Goal: Task Accomplishment & Management: Manage account settings

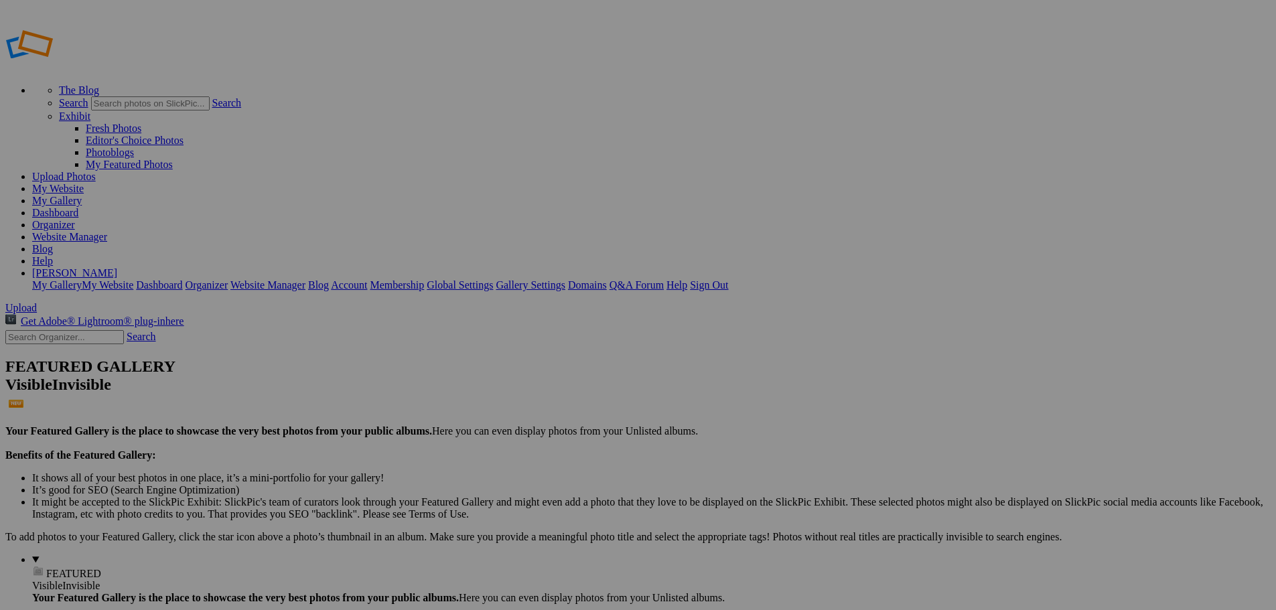
type input "[GEOGRAPHIC_DATA]"
click at [518, 372] on span "Create" at bounding box center [504, 377] width 28 height 11
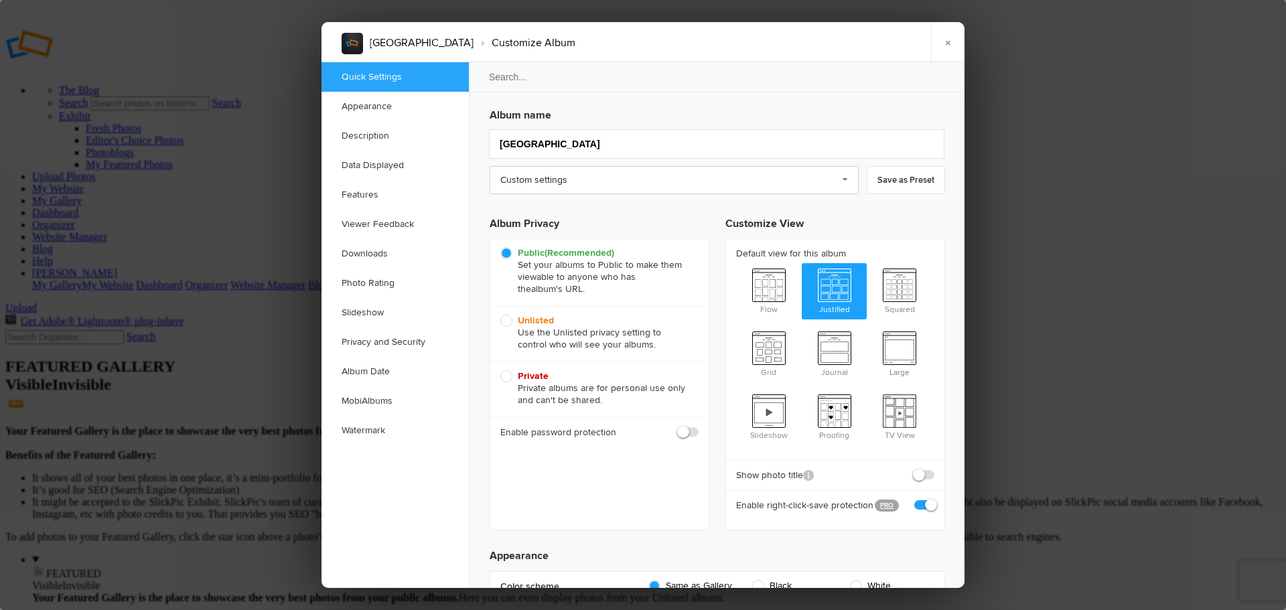
click at [844, 179] on link "Custom settings" at bounding box center [673, 180] width 369 height 28
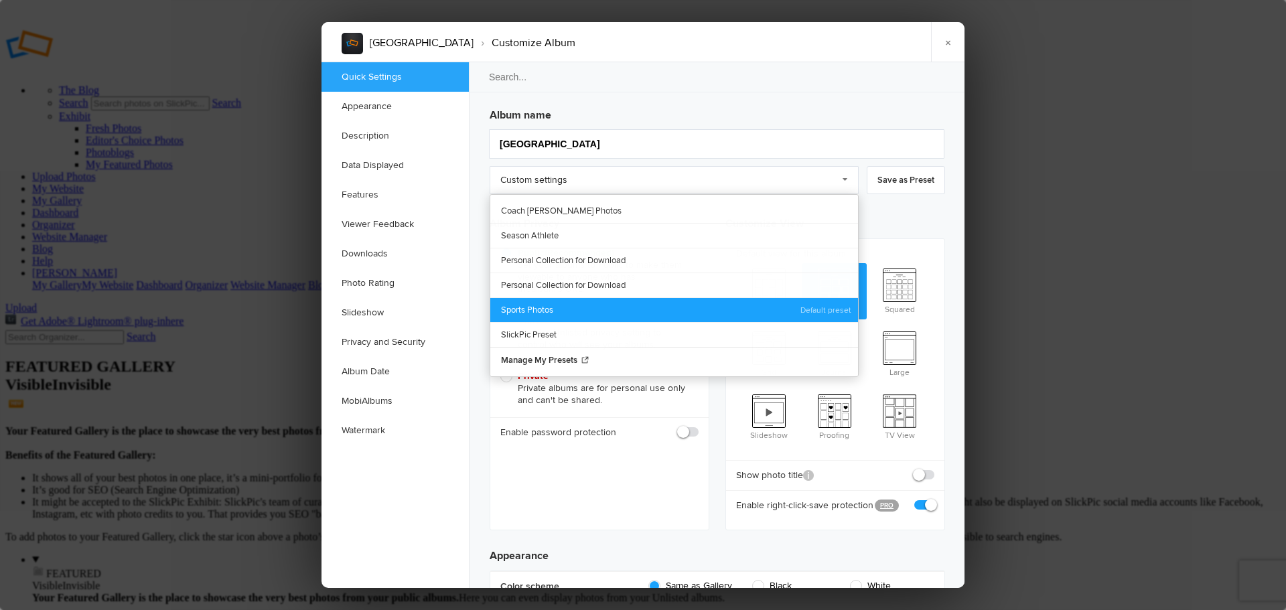
click at [564, 308] on link "Sports Photos" at bounding box center [674, 309] width 368 height 25
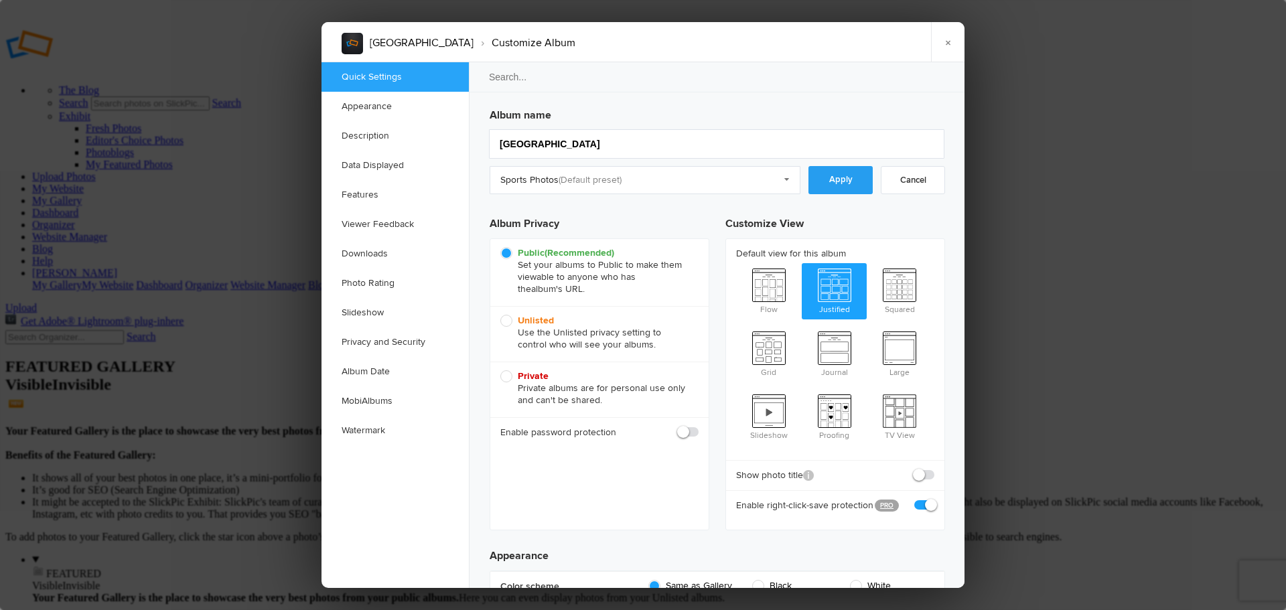
click at [839, 184] on link "Apply" at bounding box center [840, 180] width 64 height 28
click at [372, 256] on link "Downloads" at bounding box center [394, 253] width 147 height 29
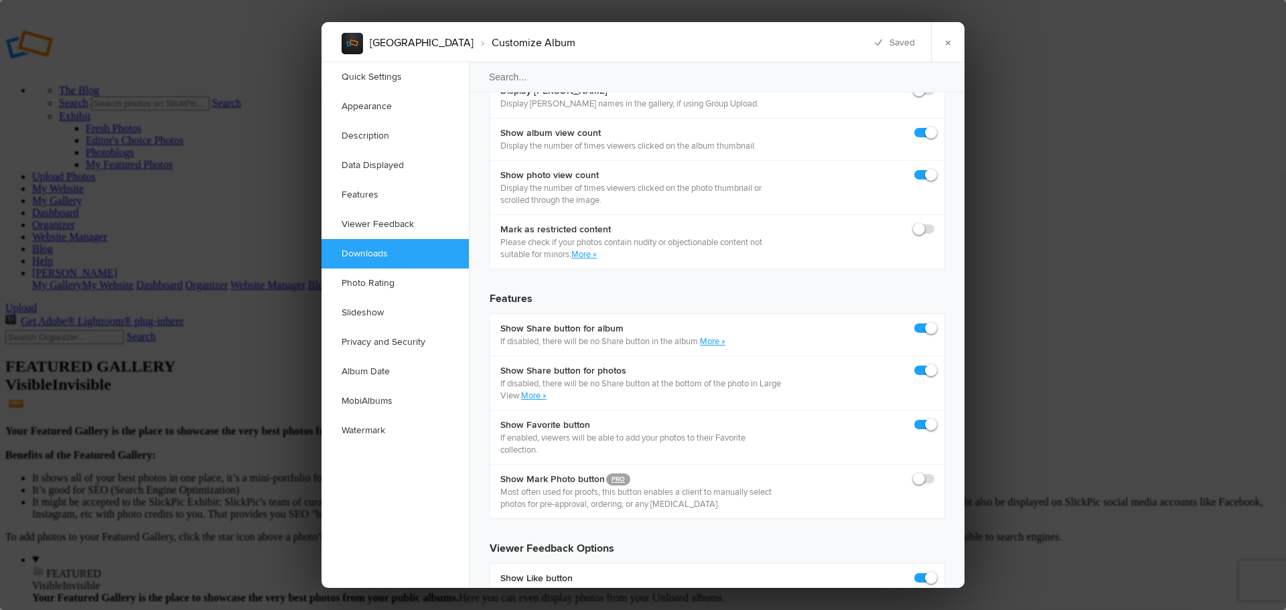
scroll to position [2076, 0]
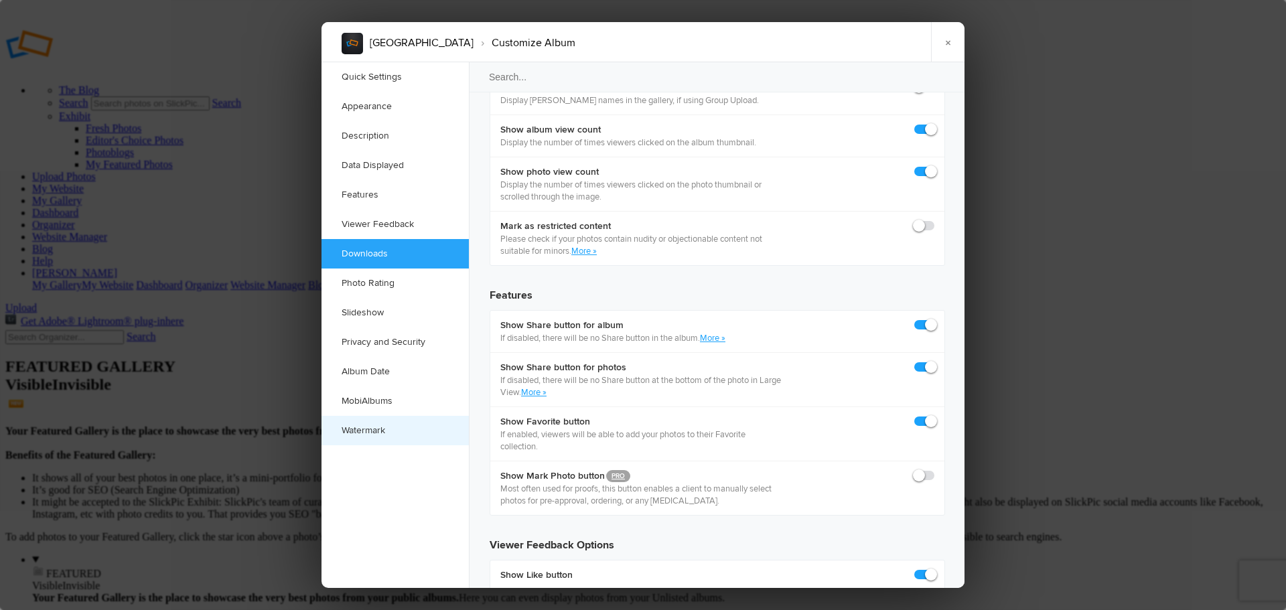
click at [376, 433] on link "Watermark" at bounding box center [394, 430] width 147 height 29
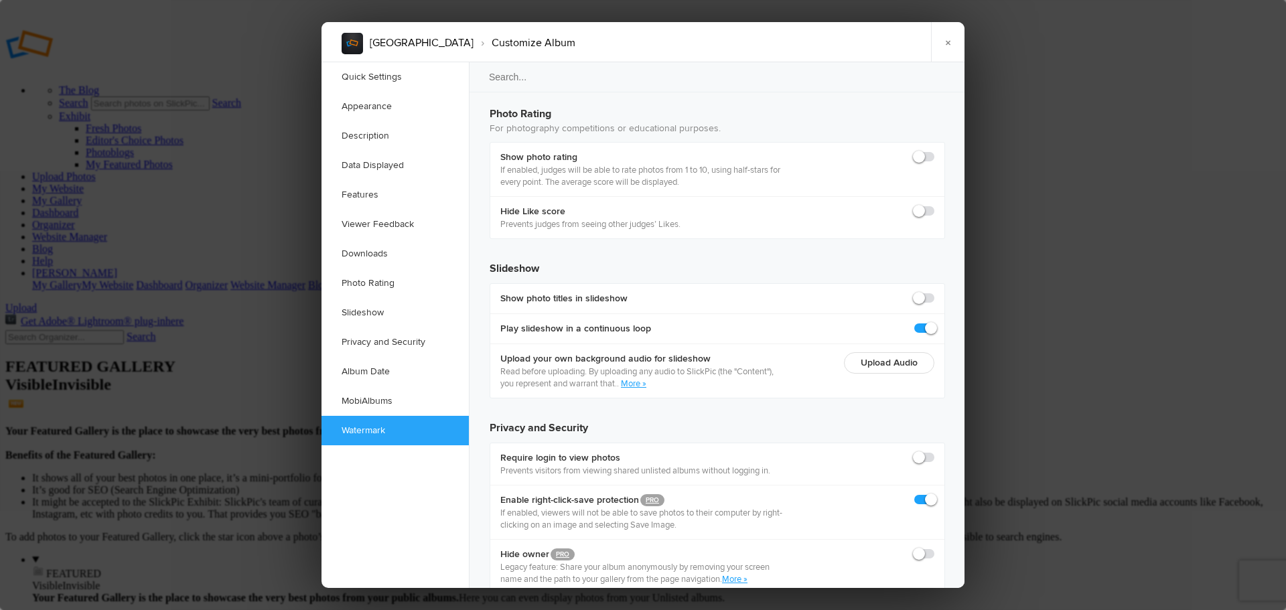
scroll to position [2905, 0]
checkbox input "true"
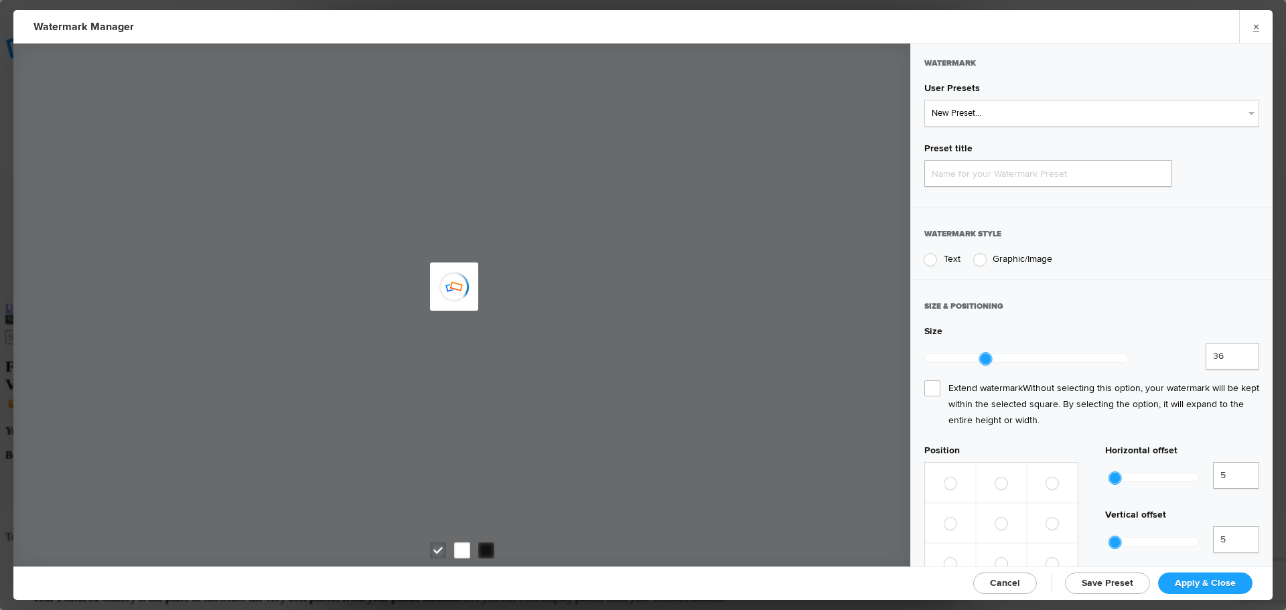
type input "Watermark-9/17/2025"
radio input "true"
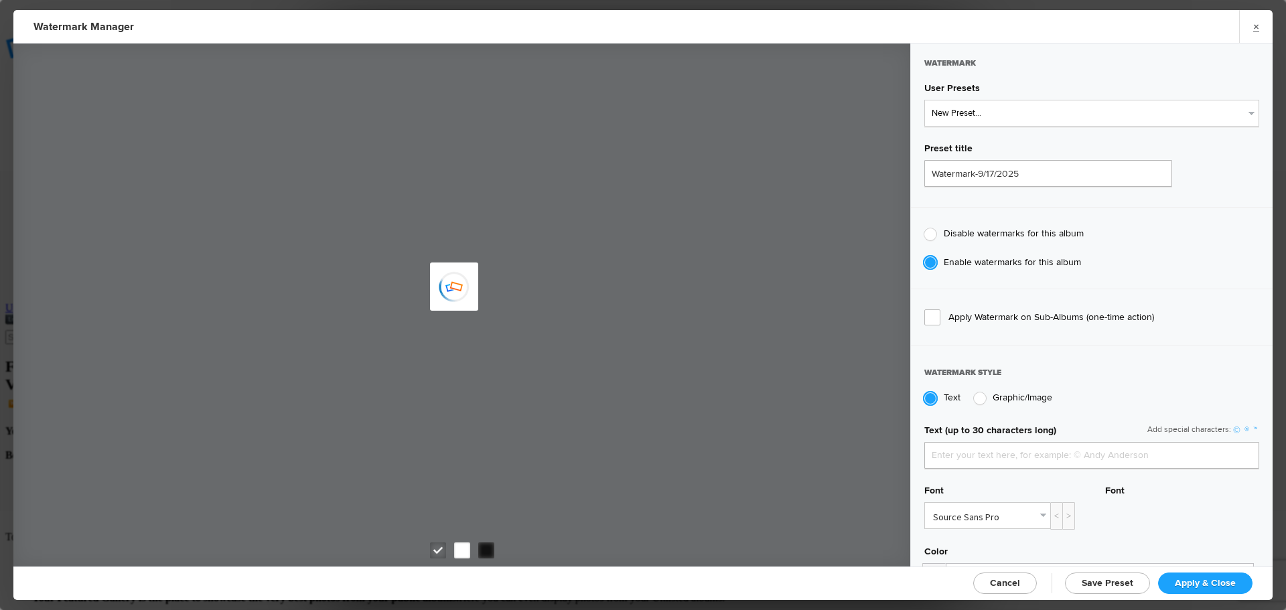
type input "jpphotography"
click at [1004, 119] on select "New Preset... JP Photography - White JP Photography - Black" at bounding box center [1091, 113] width 335 height 27
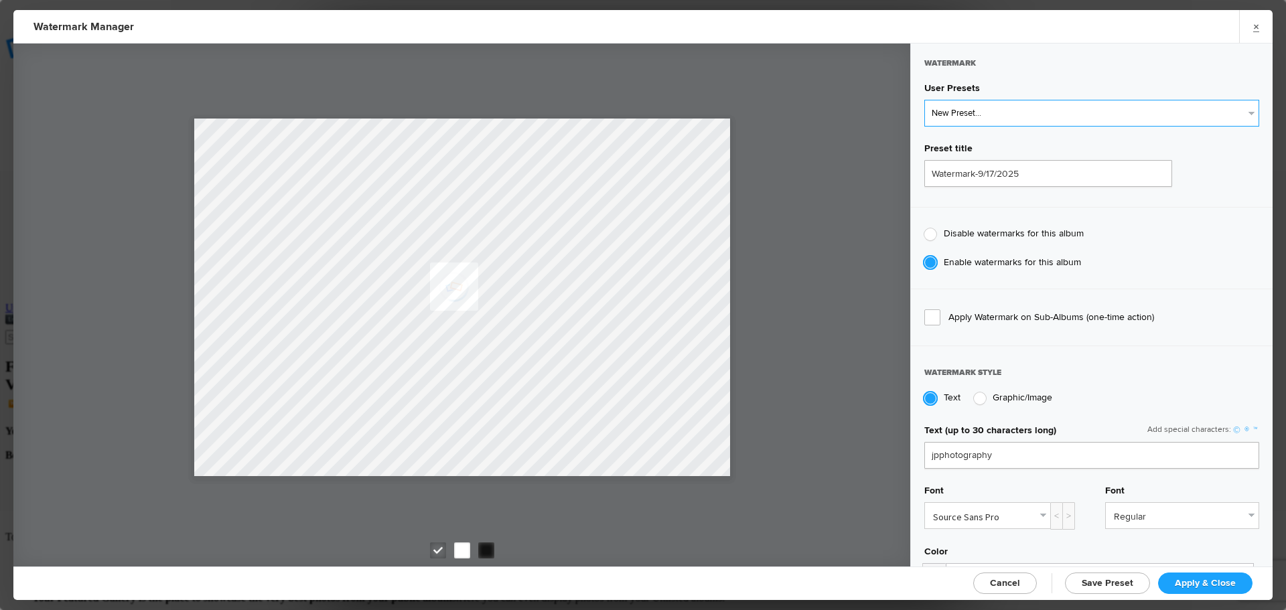
select select "1: Object"
click at [924, 100] on select "New Preset... JP Photography - White JP Photography - Black" at bounding box center [1091, 113] width 335 height 27
type input "JP Photography - White"
radio input "false"
radio input "true"
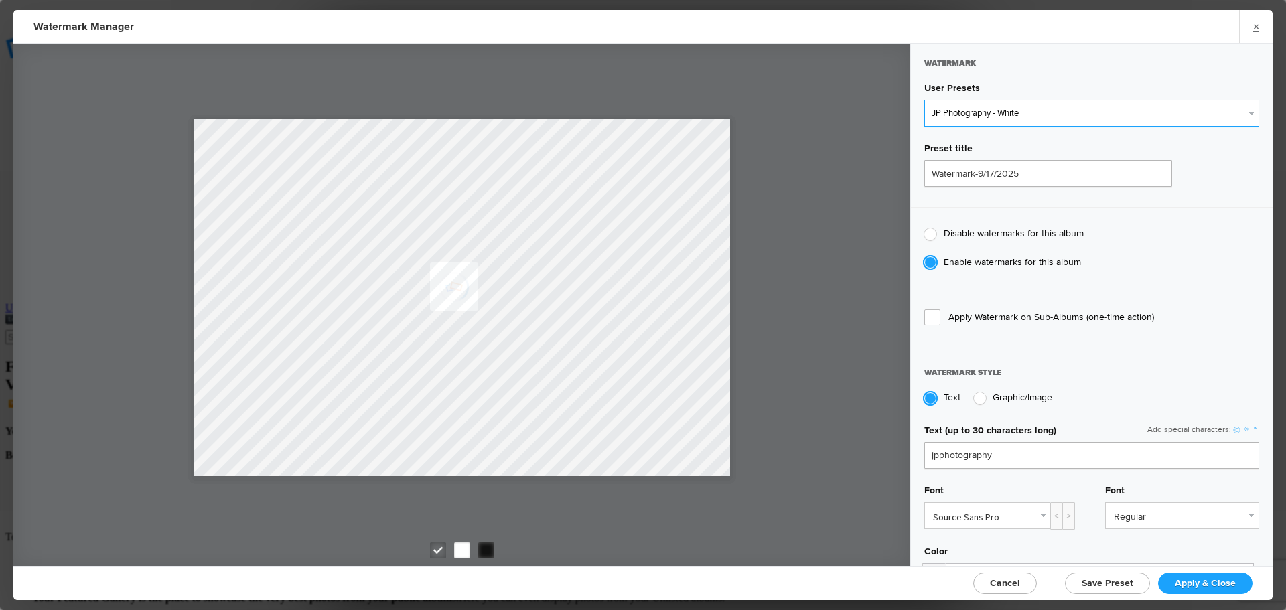
type input "128"
radio input "true"
radio input "false"
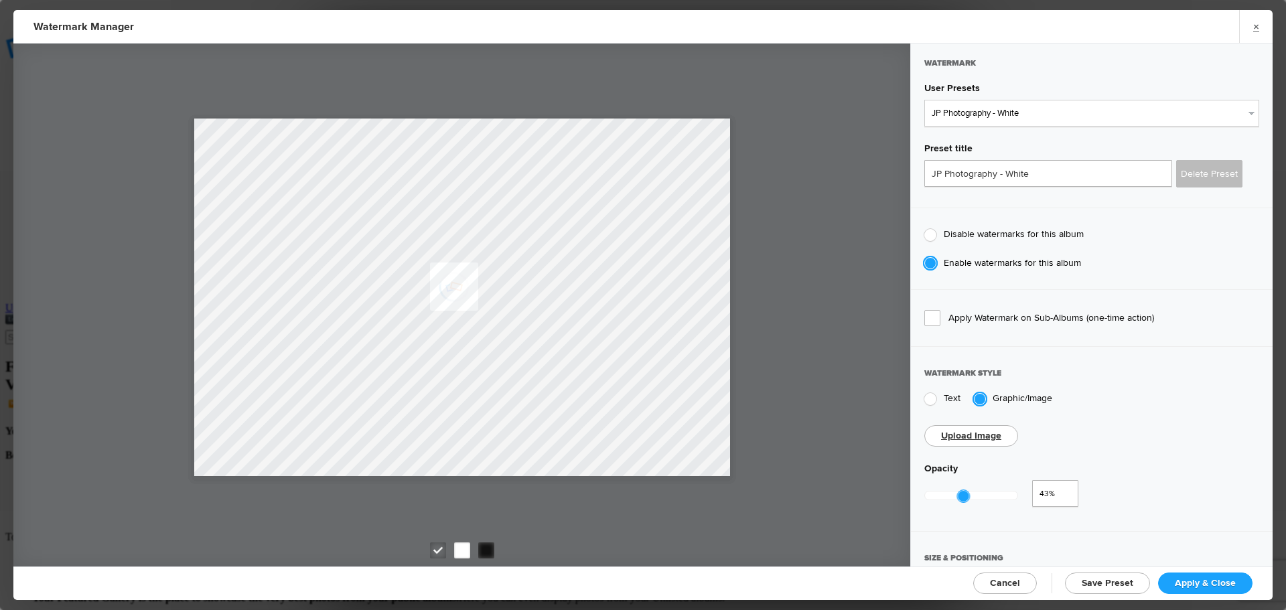
type input "0.46"
drag, startPoint x: 1018, startPoint y: 492, endPoint x: 964, endPoint y: 496, distance: 54.4
click at [964, 496] on div at bounding box center [966, 495] width 13 height 13
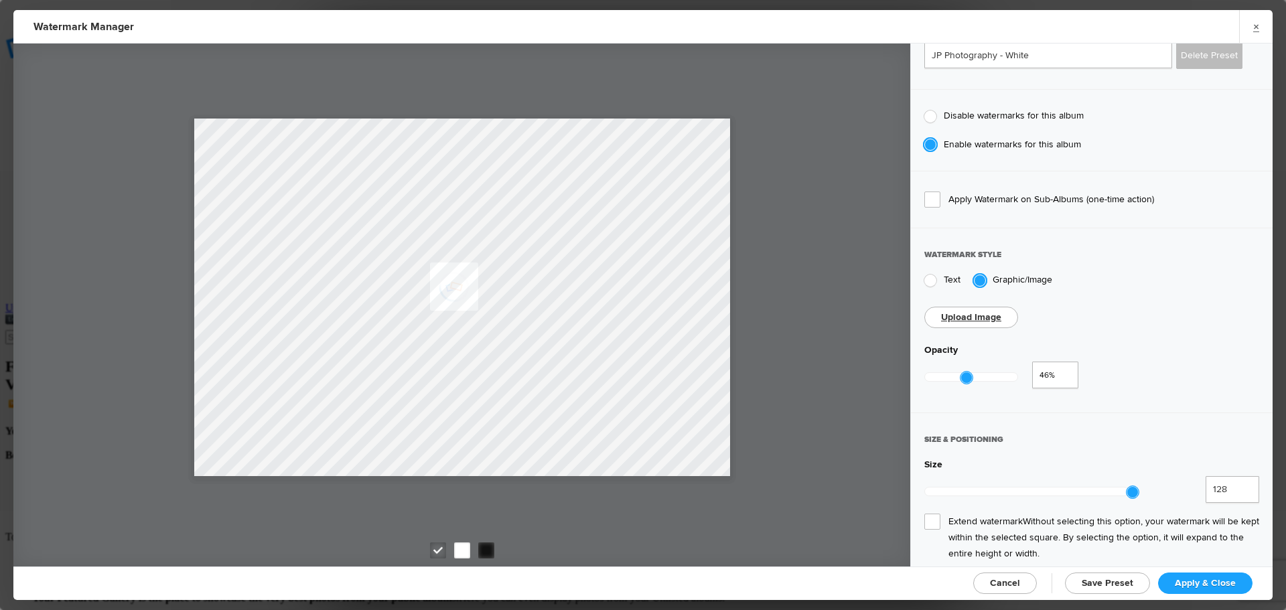
scroll to position [134, 0]
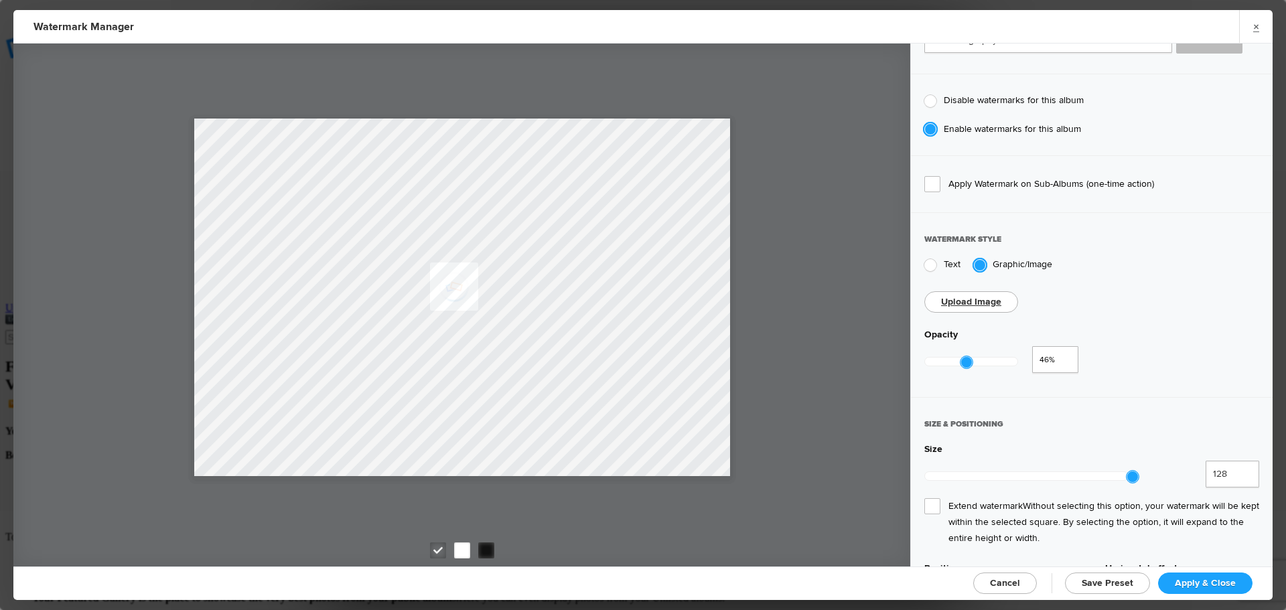
click at [933, 498] on span "Extend watermark Without selecting this option, your watermark will be kept wit…" at bounding box center [1091, 522] width 335 height 48
click at [0, 0] on input "Extend watermark Without selecting this option, your watermark will be kept wit…" at bounding box center [0, 0] width 0 height 0
click at [1199, 579] on span "Apply & Close" at bounding box center [1204, 582] width 61 height 11
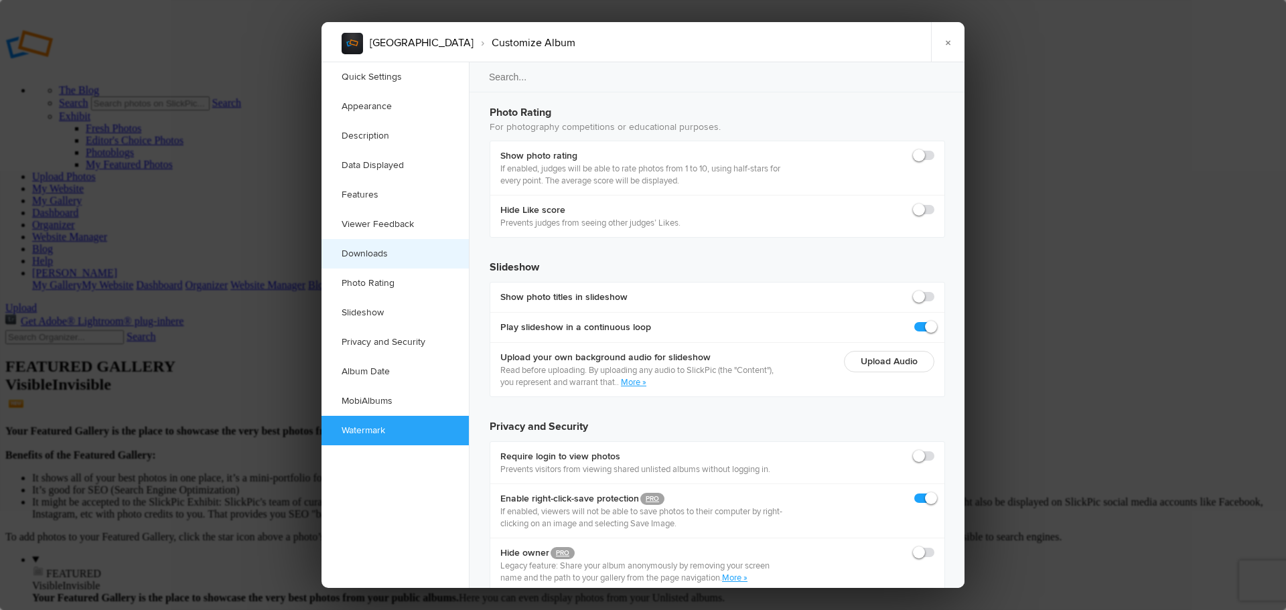
click at [388, 252] on link "Downloads" at bounding box center [394, 253] width 147 height 29
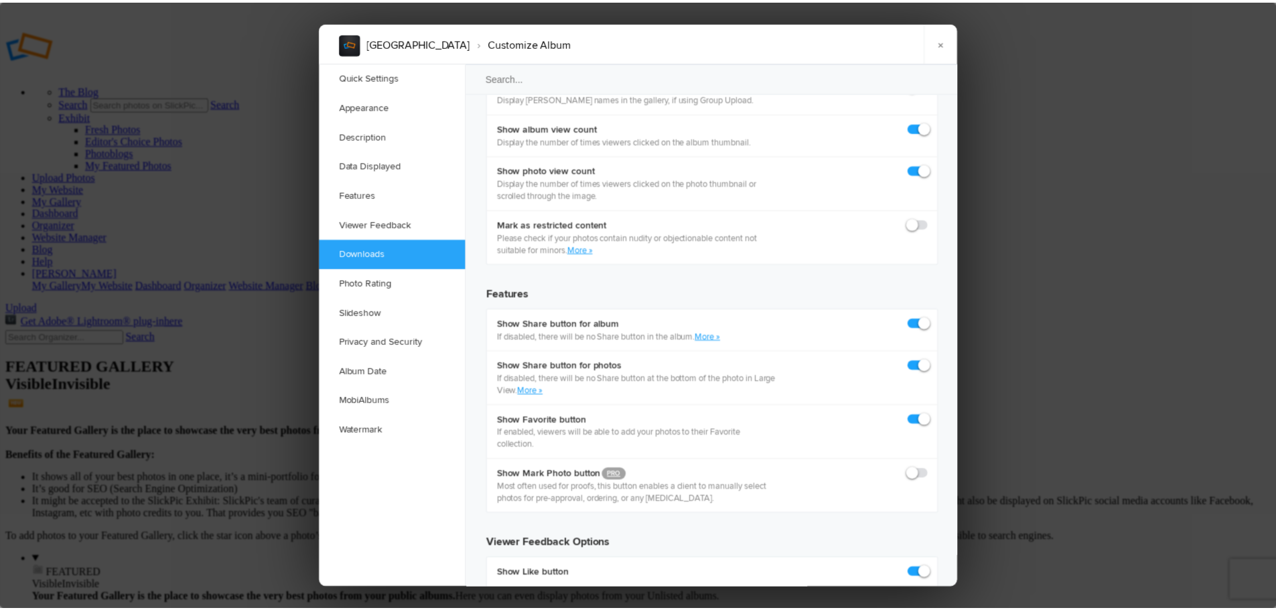
scroll to position [2076, 0]
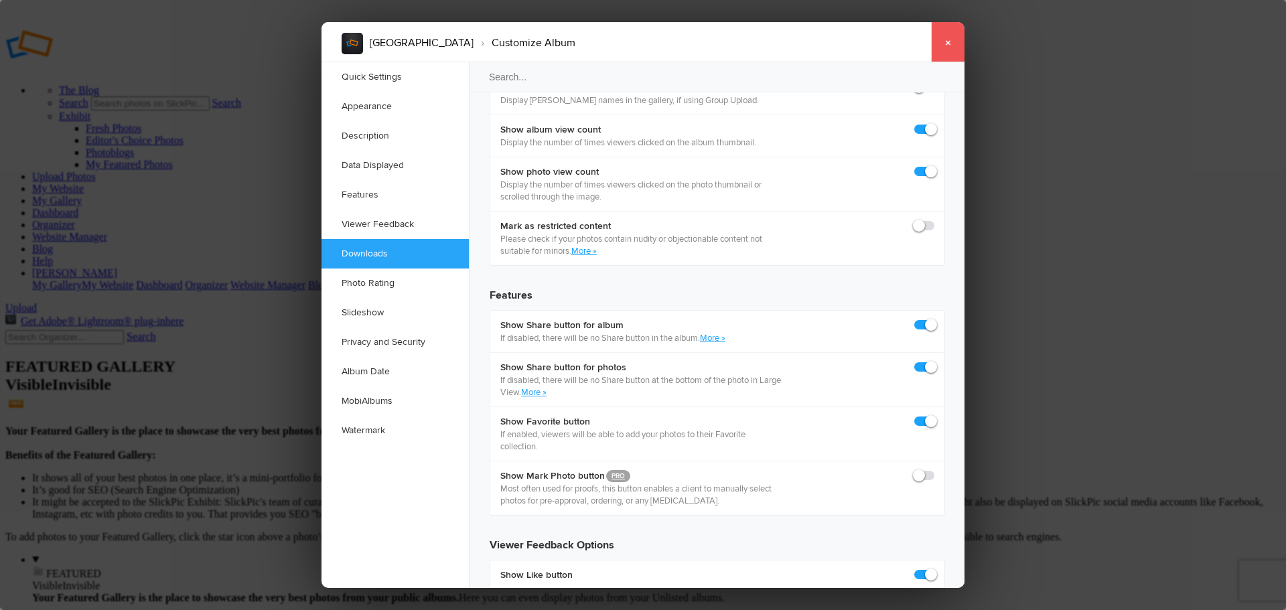
click at [953, 51] on link "×" at bounding box center [947, 42] width 33 height 40
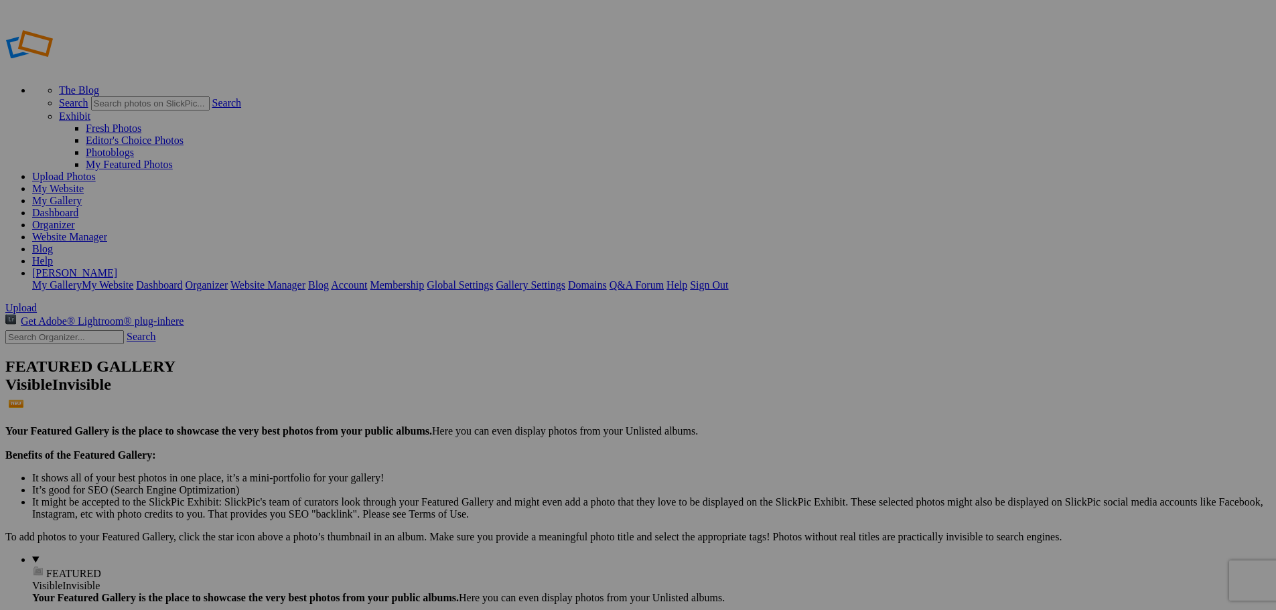
type input "[GEOGRAPHIC_DATA]"
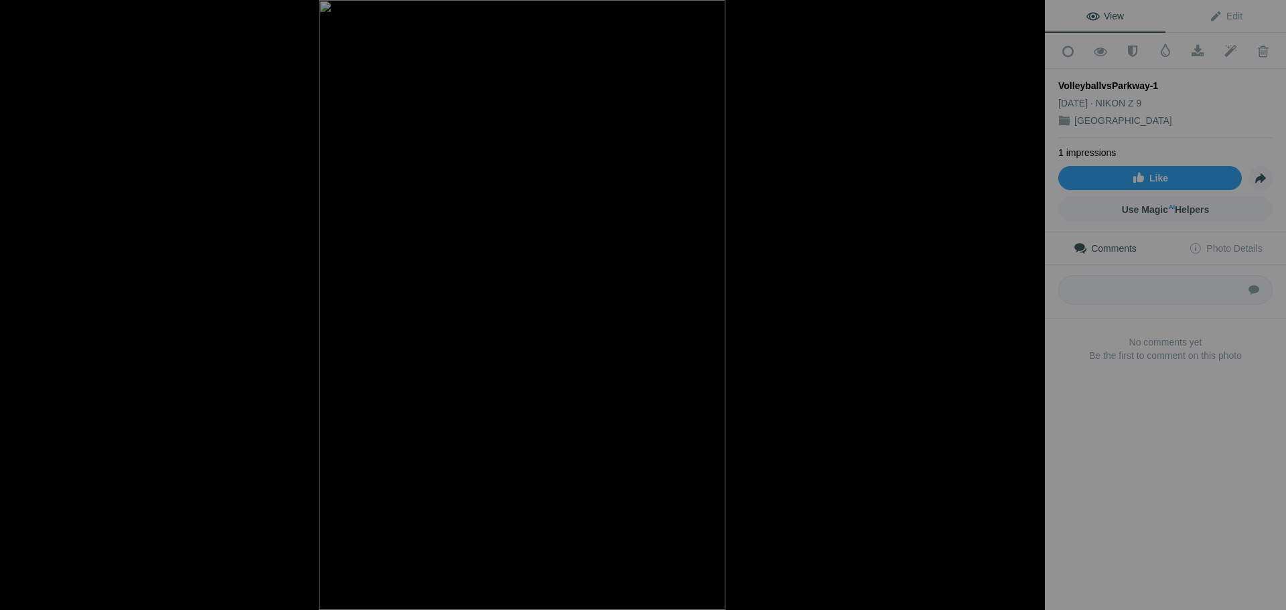
click at [1026, 308] on button at bounding box center [994, 306] width 100 height 220
click at [1029, 305] on button at bounding box center [994, 306] width 100 height 220
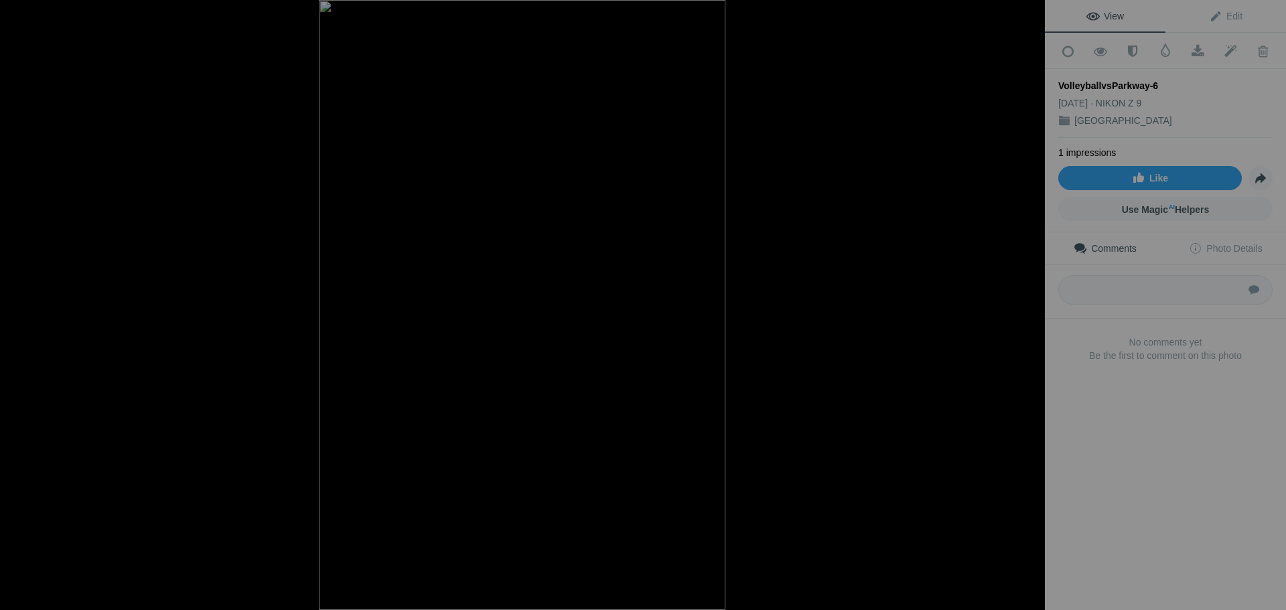
click at [1029, 305] on button at bounding box center [994, 306] width 100 height 220
click at [1028, 311] on button at bounding box center [994, 306] width 100 height 220
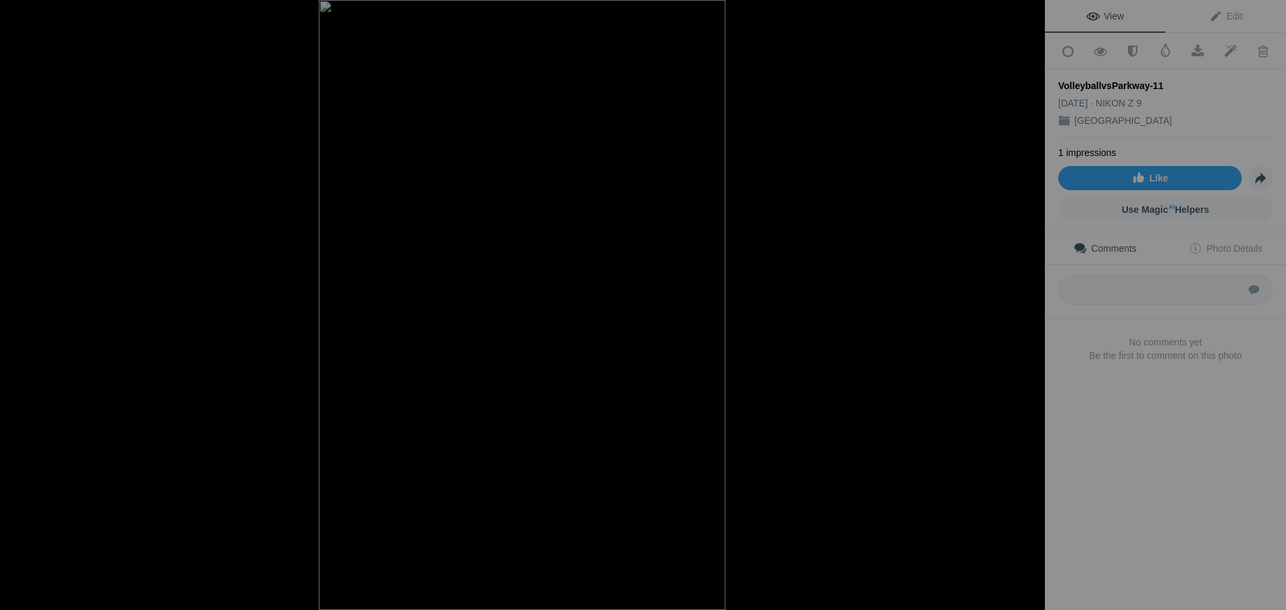
click at [1028, 311] on button at bounding box center [994, 306] width 100 height 220
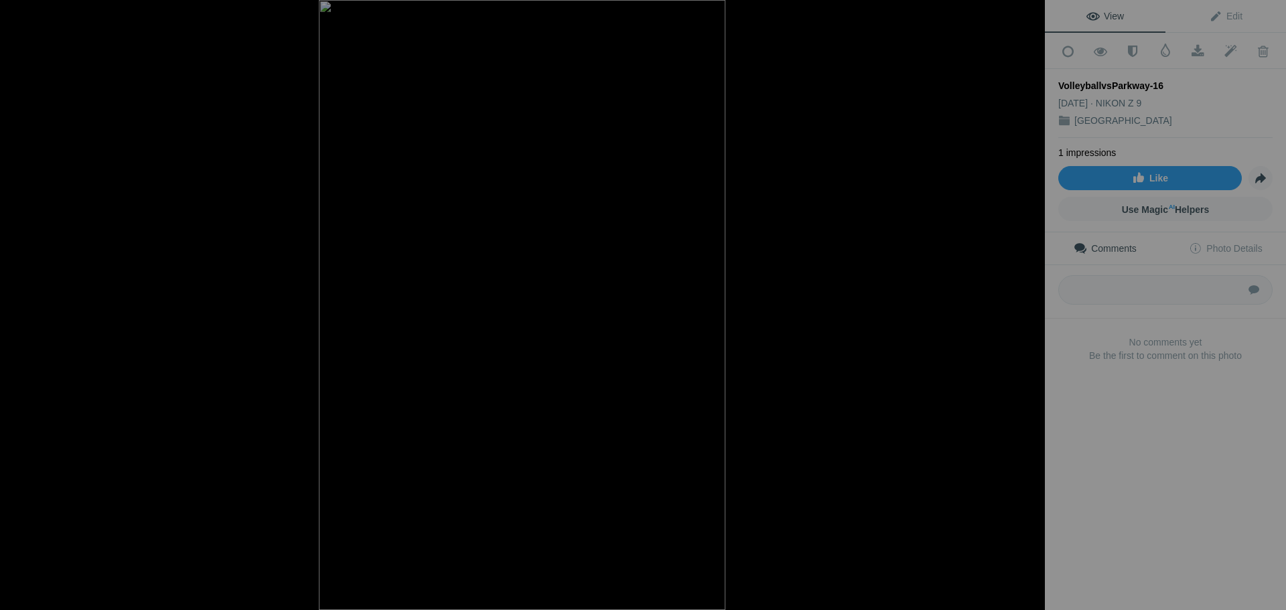
click at [1028, 311] on button at bounding box center [994, 306] width 100 height 220
click at [1028, 308] on button at bounding box center [994, 306] width 100 height 220
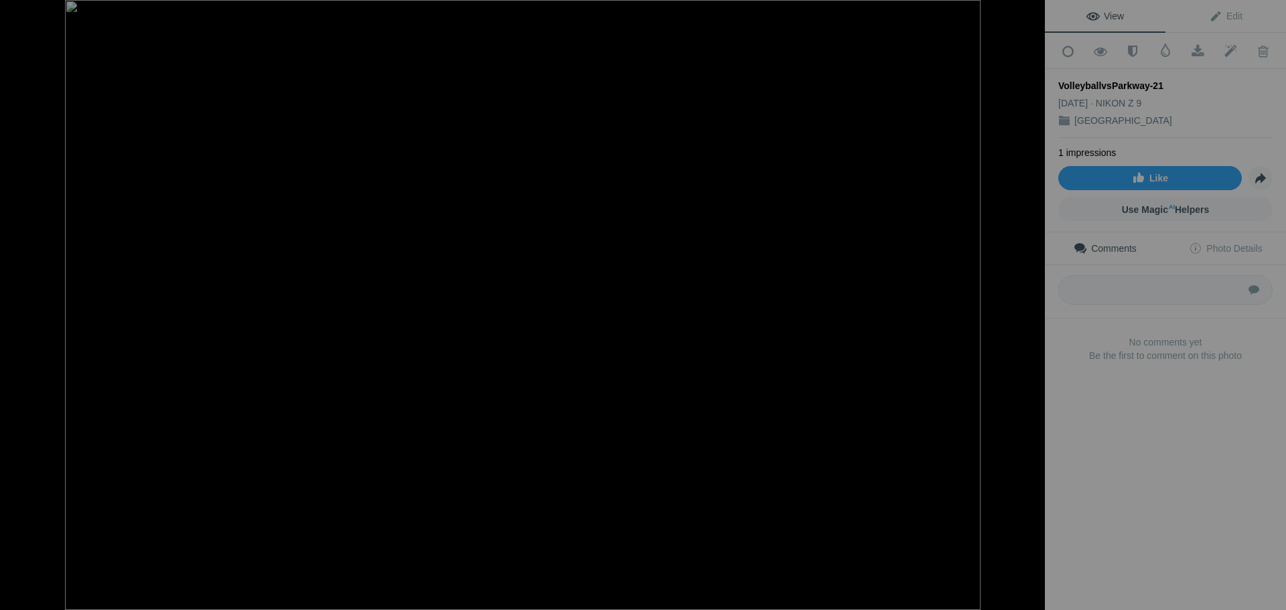
click at [1028, 308] on button at bounding box center [994, 306] width 100 height 220
click at [1024, 310] on button at bounding box center [994, 306] width 100 height 220
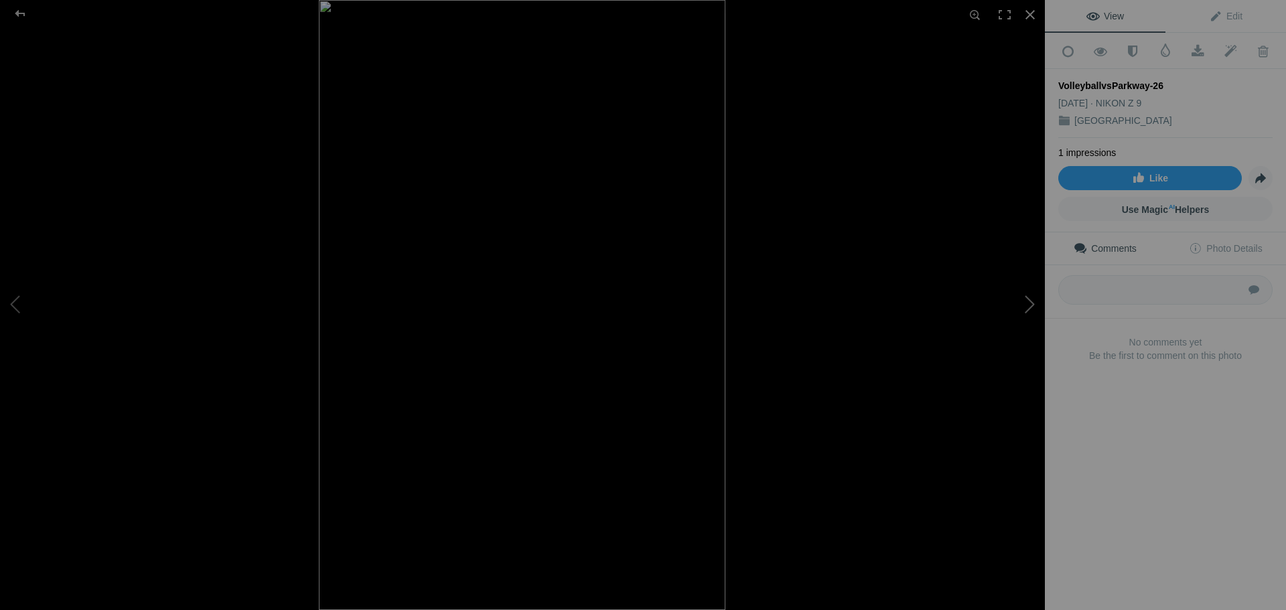
click at [1024, 312] on button at bounding box center [994, 306] width 100 height 220
click at [1027, 311] on button at bounding box center [994, 306] width 100 height 220
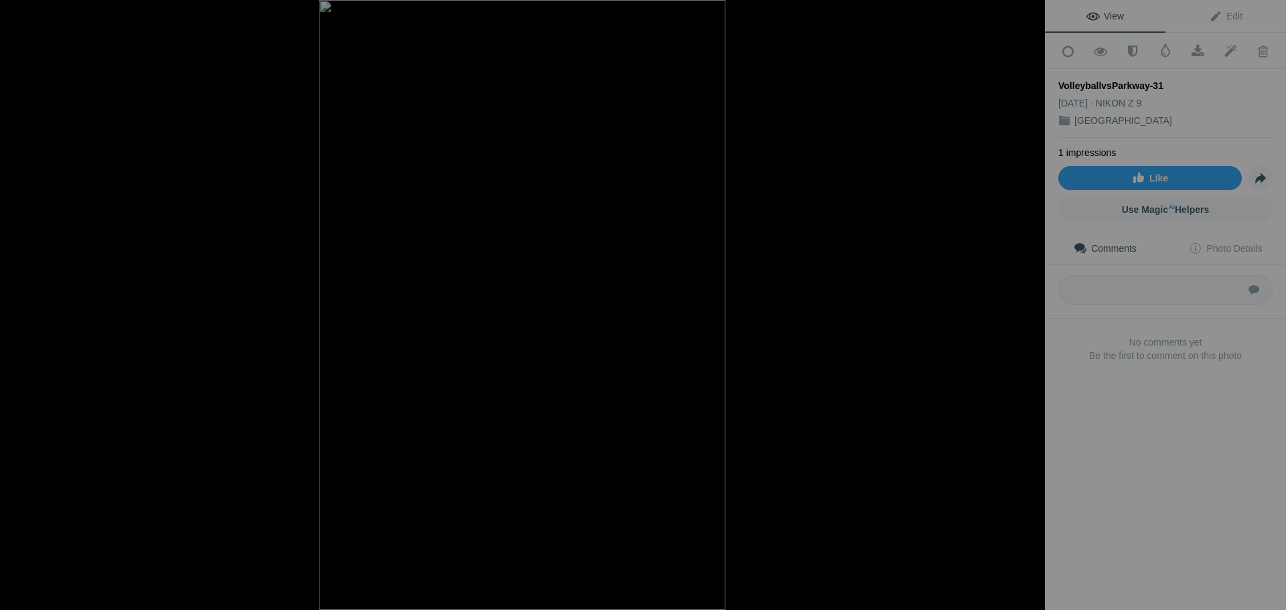
click at [1027, 311] on button at bounding box center [994, 306] width 100 height 220
click at [1026, 313] on button at bounding box center [994, 306] width 100 height 220
click at [1028, 311] on button at bounding box center [994, 306] width 100 height 220
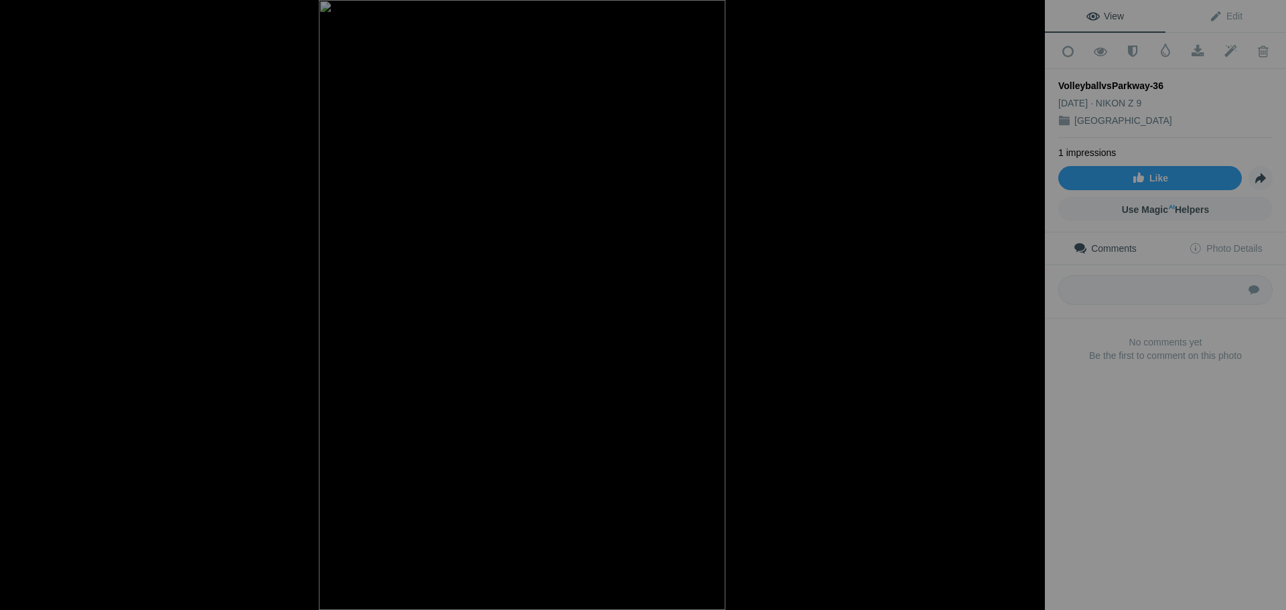
click at [1028, 311] on button at bounding box center [994, 306] width 100 height 220
click at [1028, 314] on button at bounding box center [994, 306] width 100 height 220
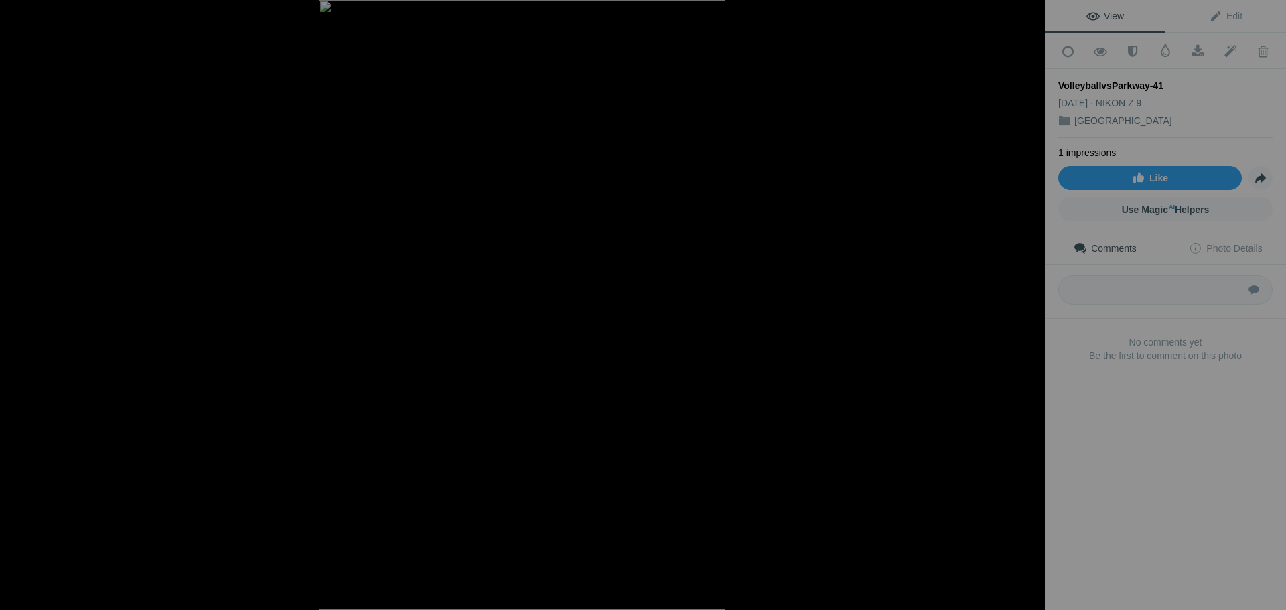
click at [1028, 314] on button at bounding box center [994, 306] width 100 height 220
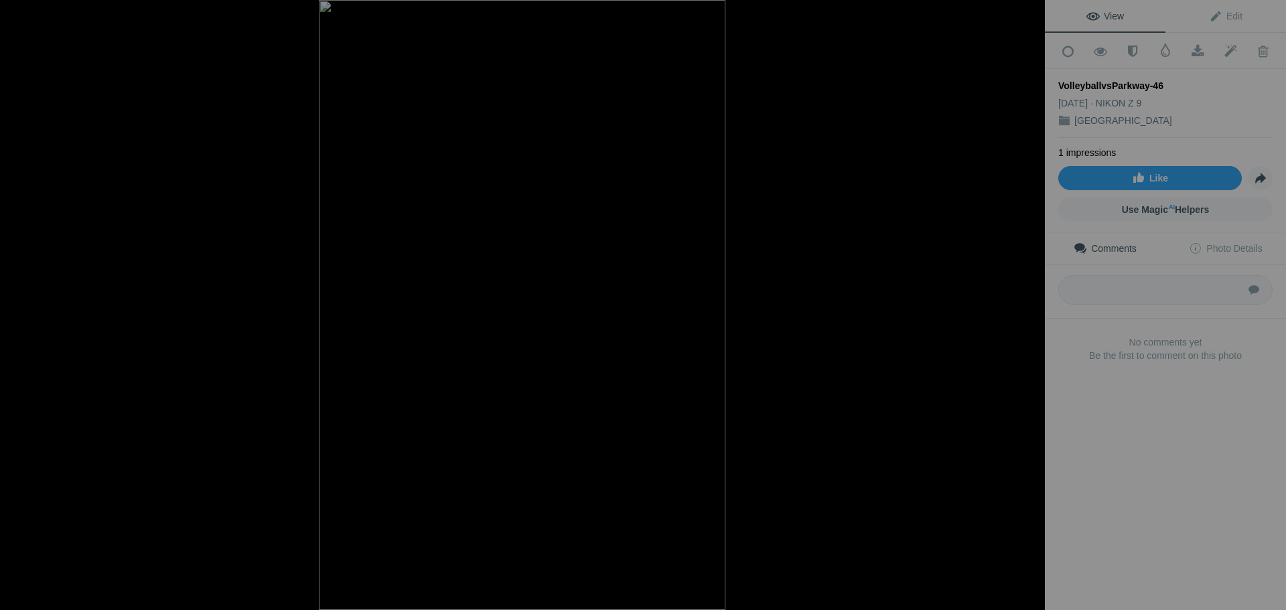
click at [1028, 314] on button at bounding box center [994, 306] width 100 height 220
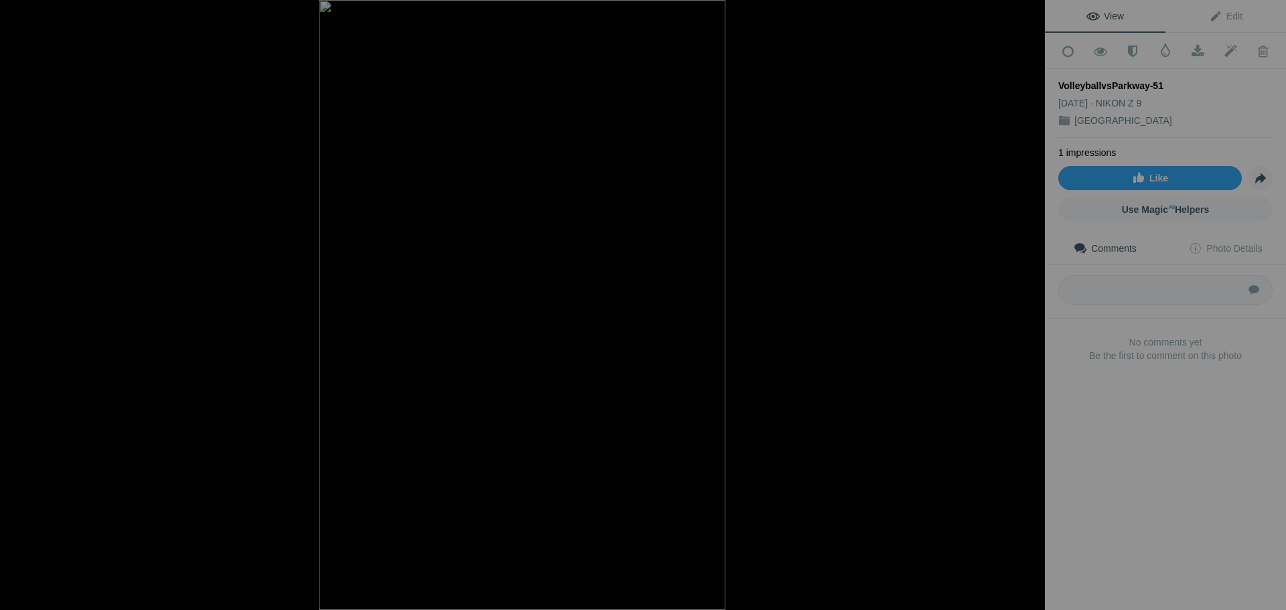
click at [1028, 314] on button at bounding box center [994, 306] width 100 height 220
click at [1020, 303] on button at bounding box center [994, 306] width 100 height 220
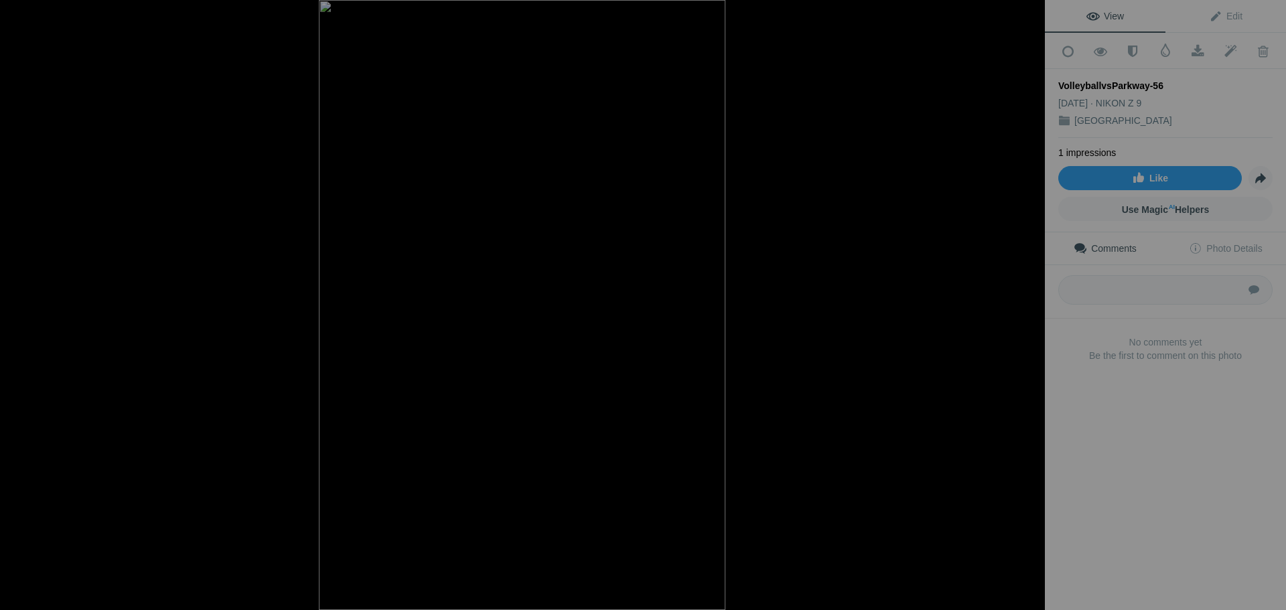
click at [1020, 303] on button at bounding box center [994, 306] width 100 height 220
click at [1023, 305] on button at bounding box center [994, 306] width 100 height 220
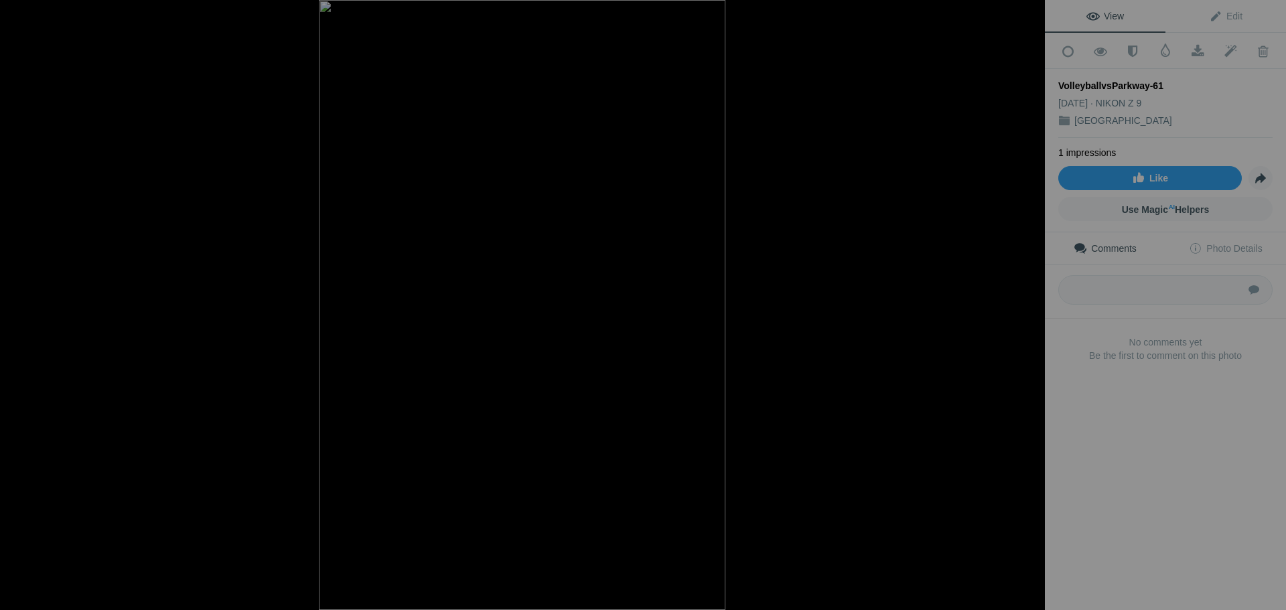
click at [1023, 305] on button at bounding box center [994, 306] width 100 height 220
click at [1028, 303] on button at bounding box center [994, 306] width 100 height 220
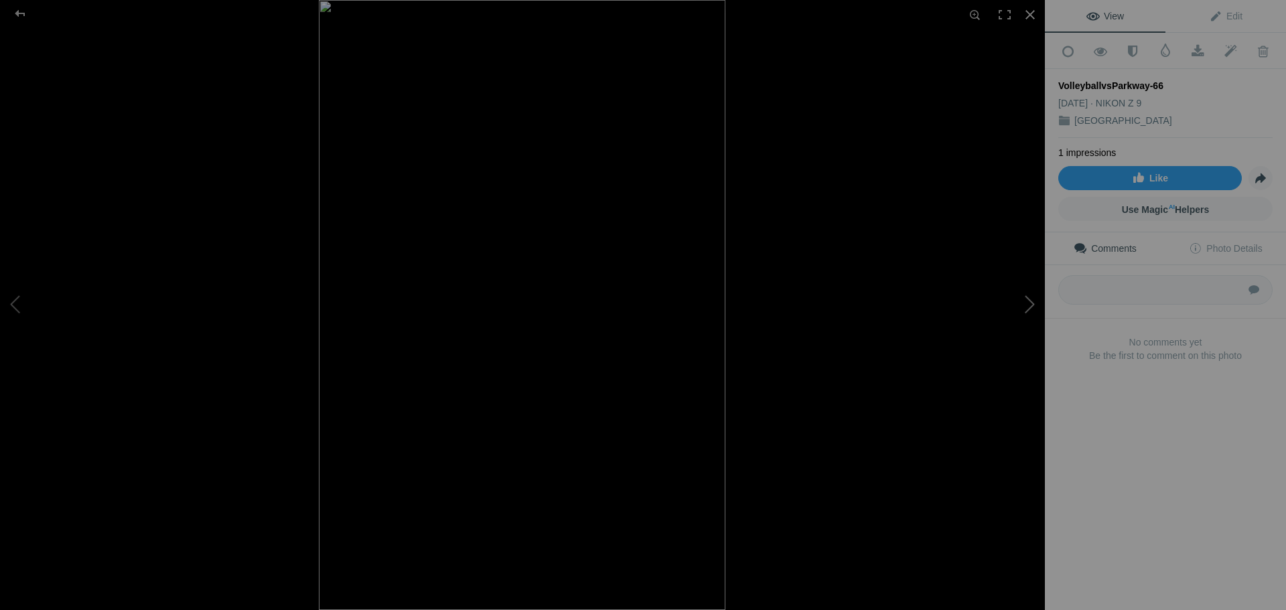
click at [1028, 303] on button at bounding box center [994, 306] width 100 height 220
click at [1028, 308] on button at bounding box center [994, 306] width 100 height 220
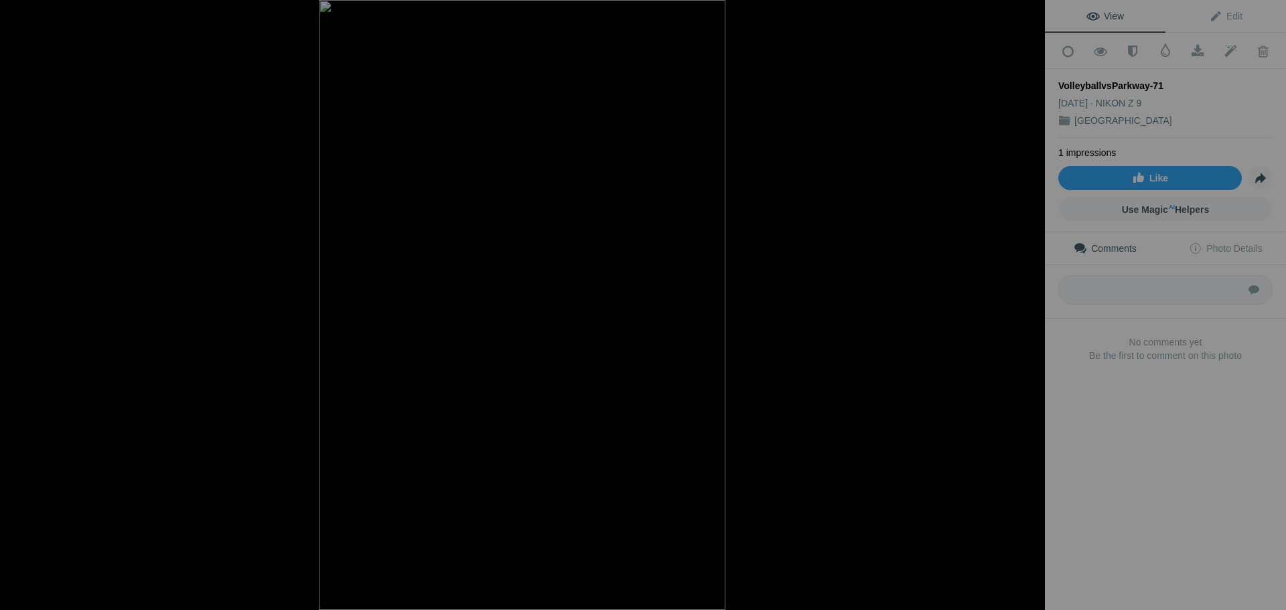
click at [1028, 308] on button at bounding box center [994, 306] width 100 height 220
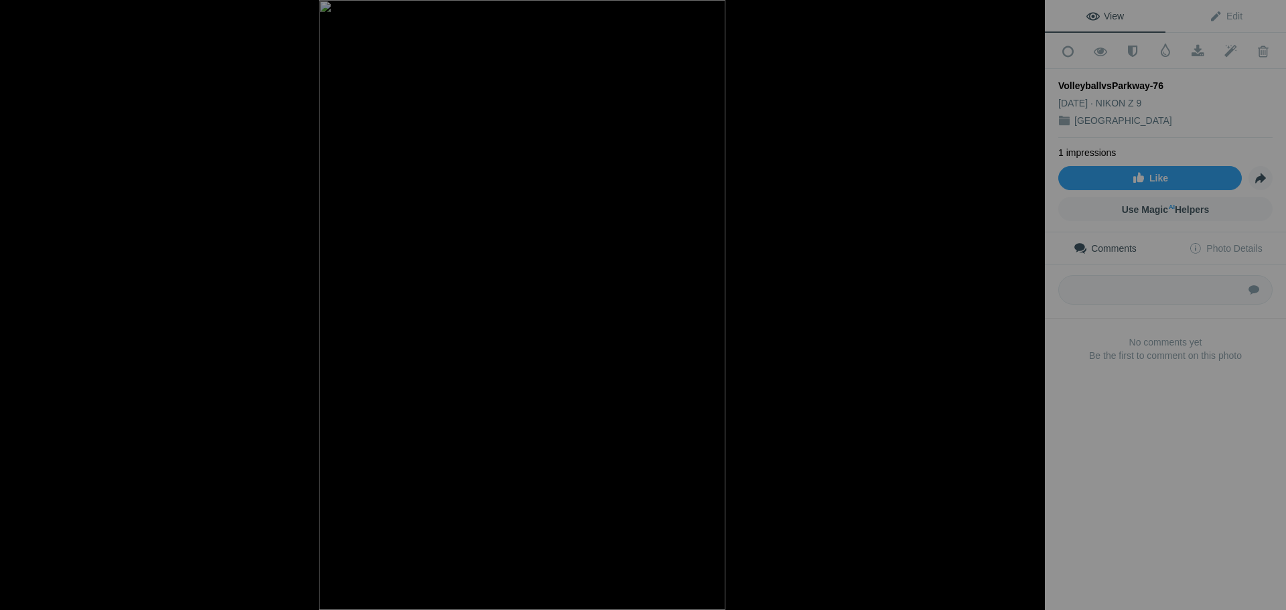
click at [1028, 308] on button at bounding box center [994, 306] width 100 height 220
click at [1024, 313] on button at bounding box center [994, 306] width 100 height 220
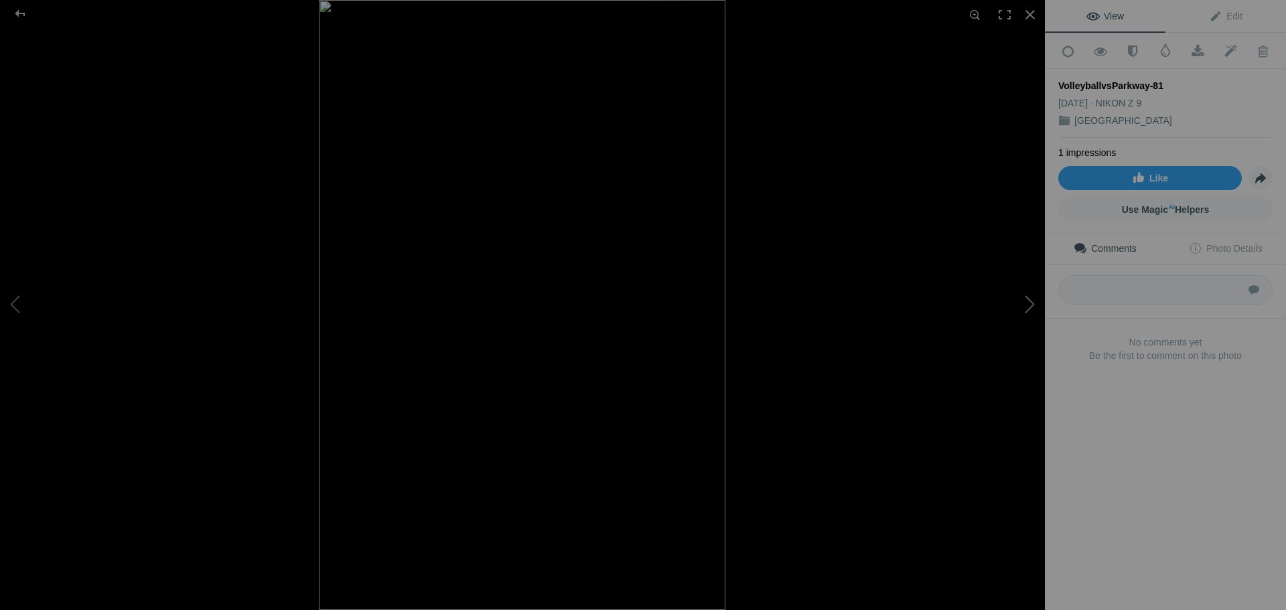
click at [1024, 313] on button at bounding box center [994, 306] width 100 height 220
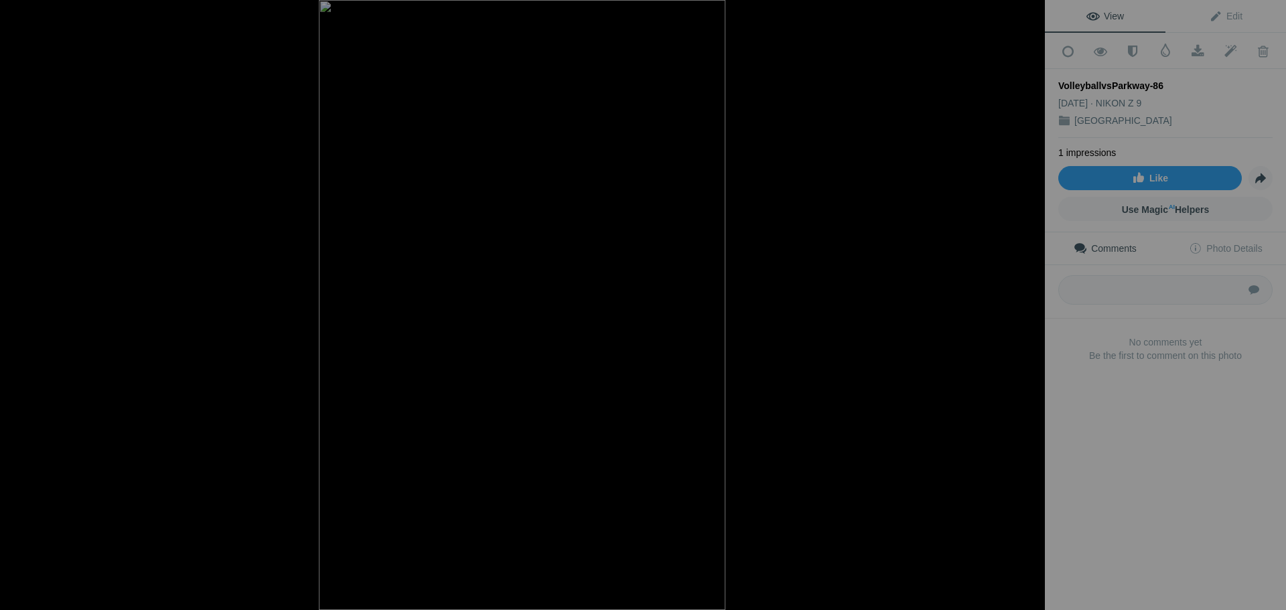
click at [1024, 313] on button at bounding box center [994, 306] width 100 height 220
click at [1024, 311] on button at bounding box center [994, 306] width 100 height 220
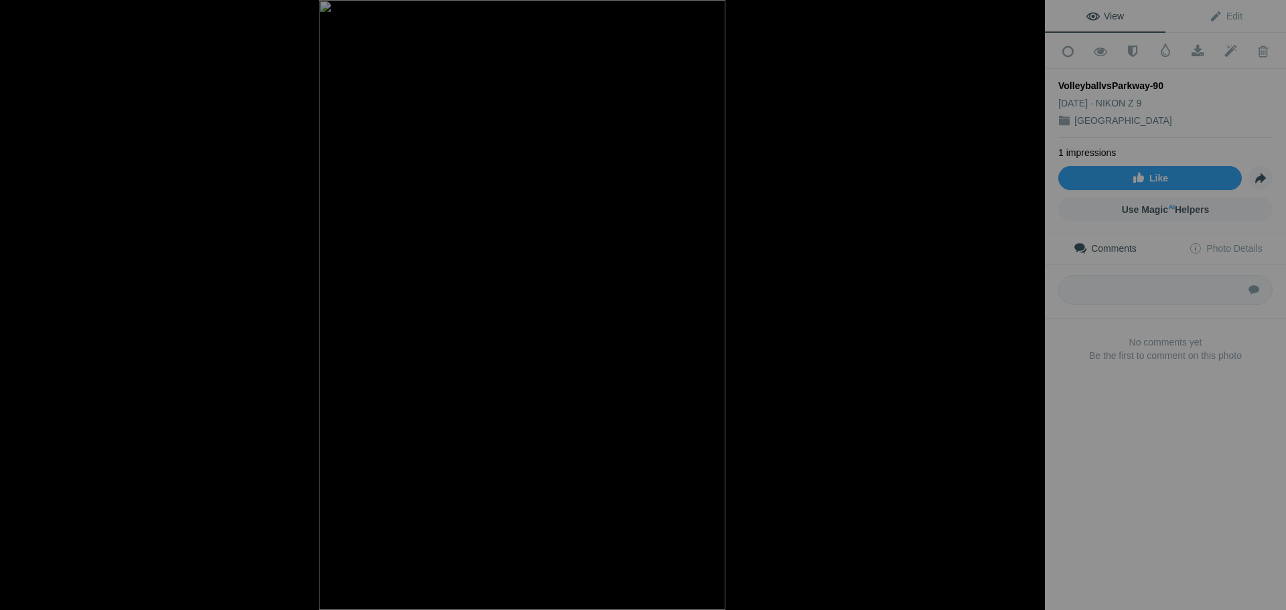
click at [1024, 311] on button at bounding box center [994, 306] width 100 height 220
click at [1026, 311] on button at bounding box center [994, 306] width 100 height 220
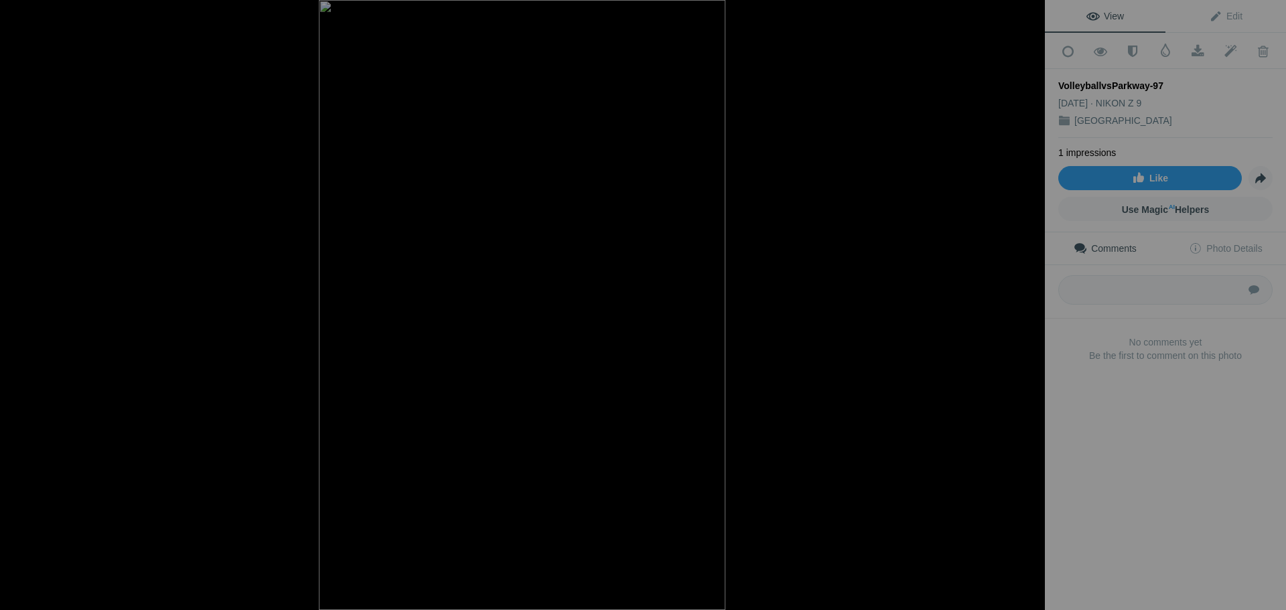
click at [1026, 311] on button at bounding box center [994, 306] width 100 height 220
click at [16, 12] on div at bounding box center [20, 13] width 48 height 27
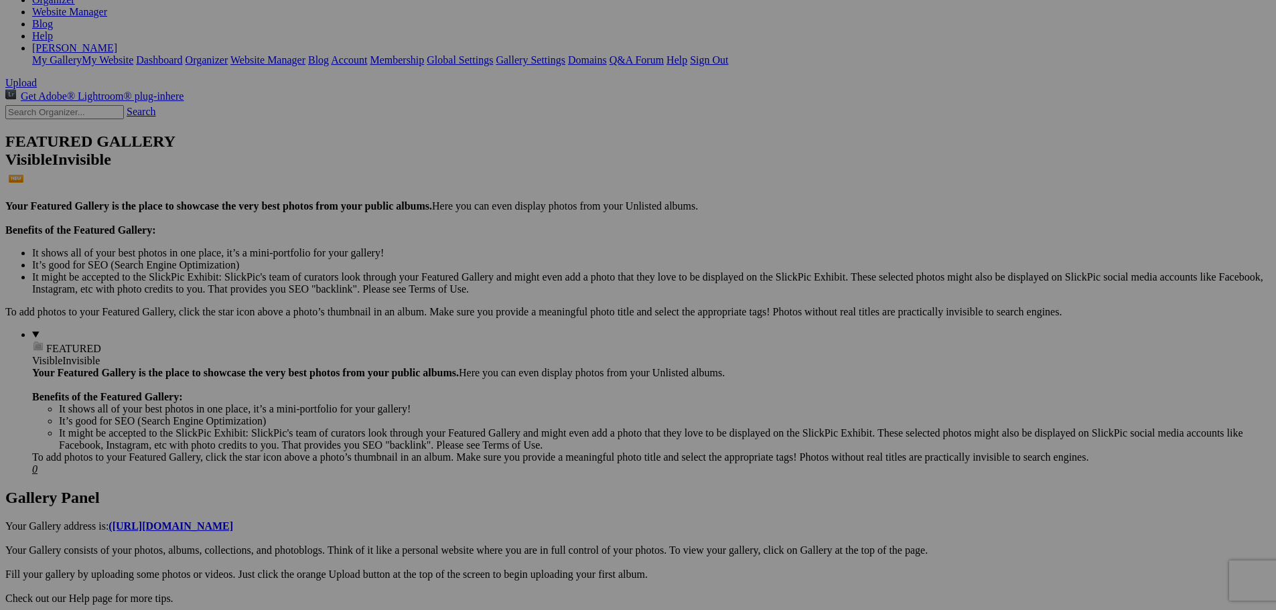
scroll to position [268, 0]
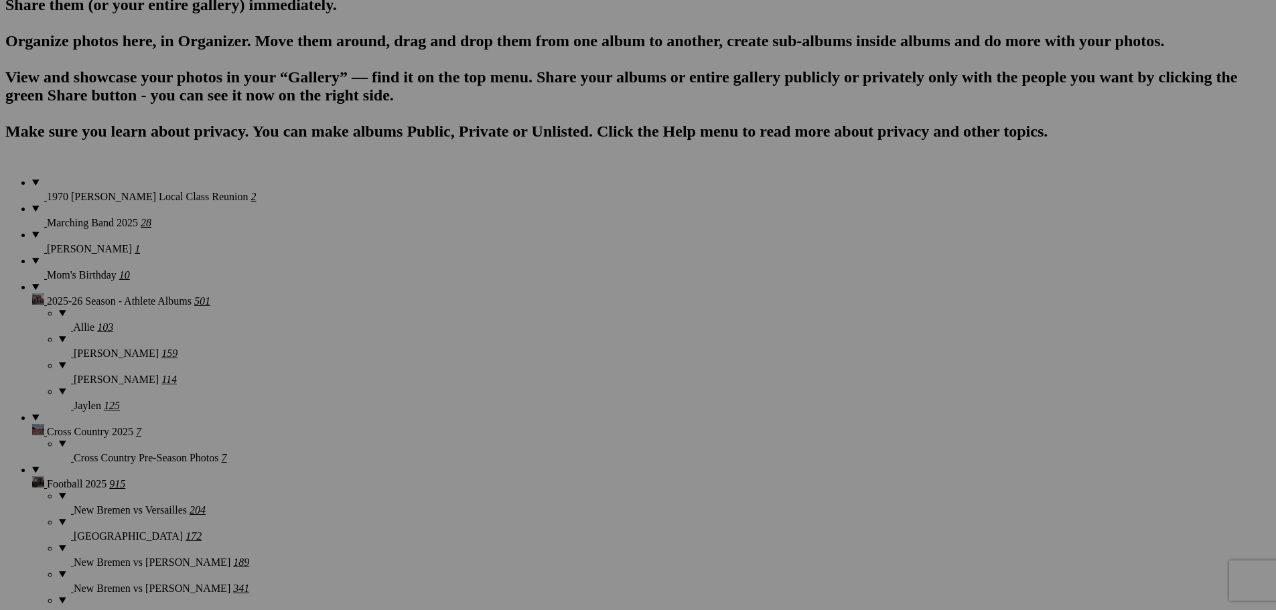
scroll to position [870, 0]
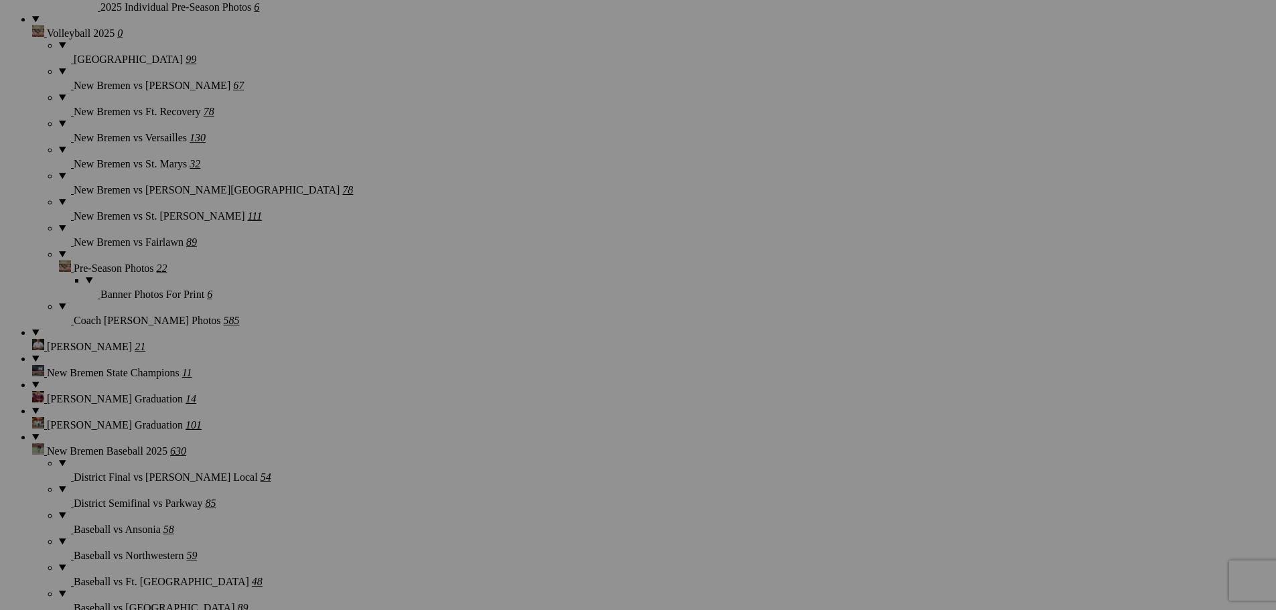
scroll to position [1540, 0]
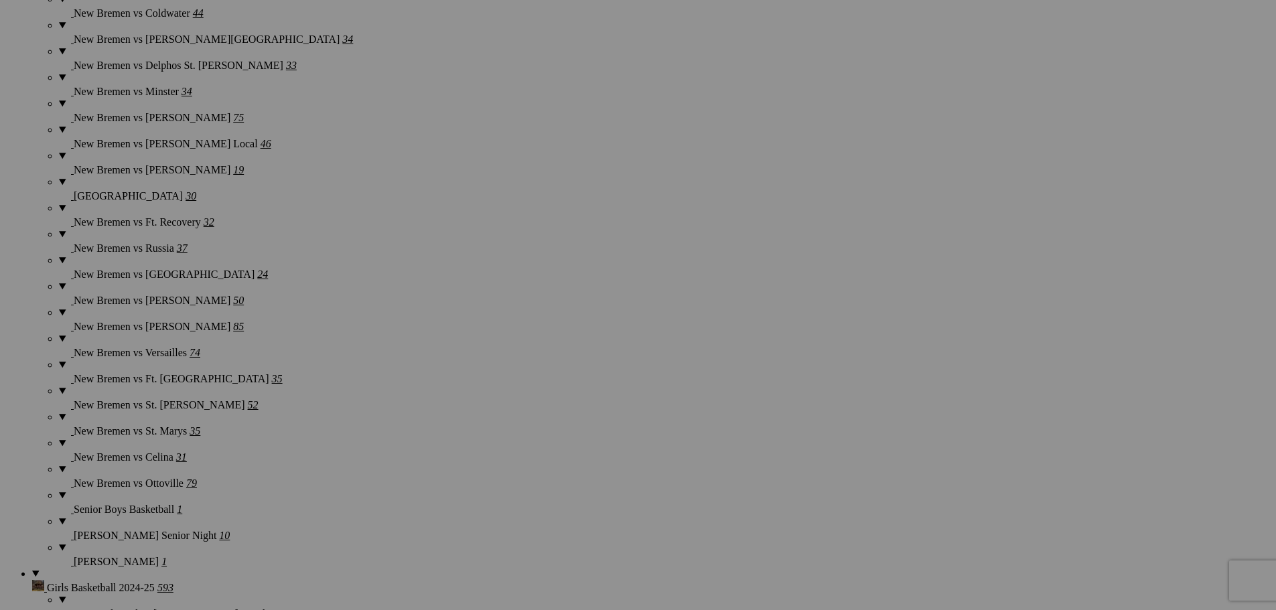
scroll to position [2879, 0]
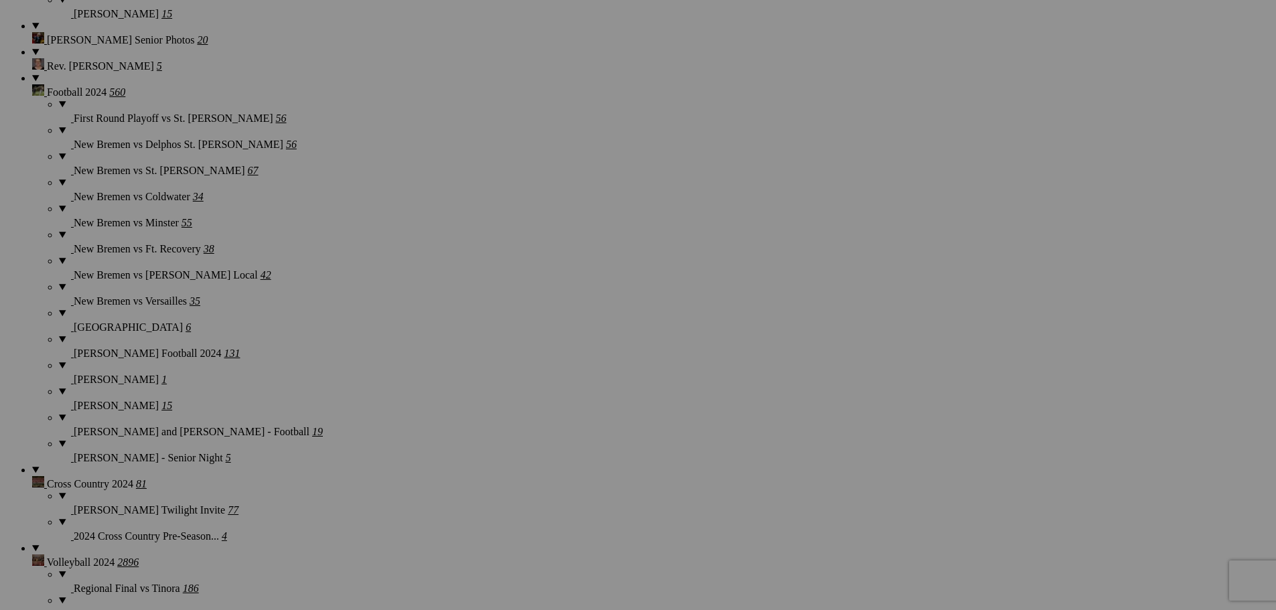
scroll to position [3817, 0]
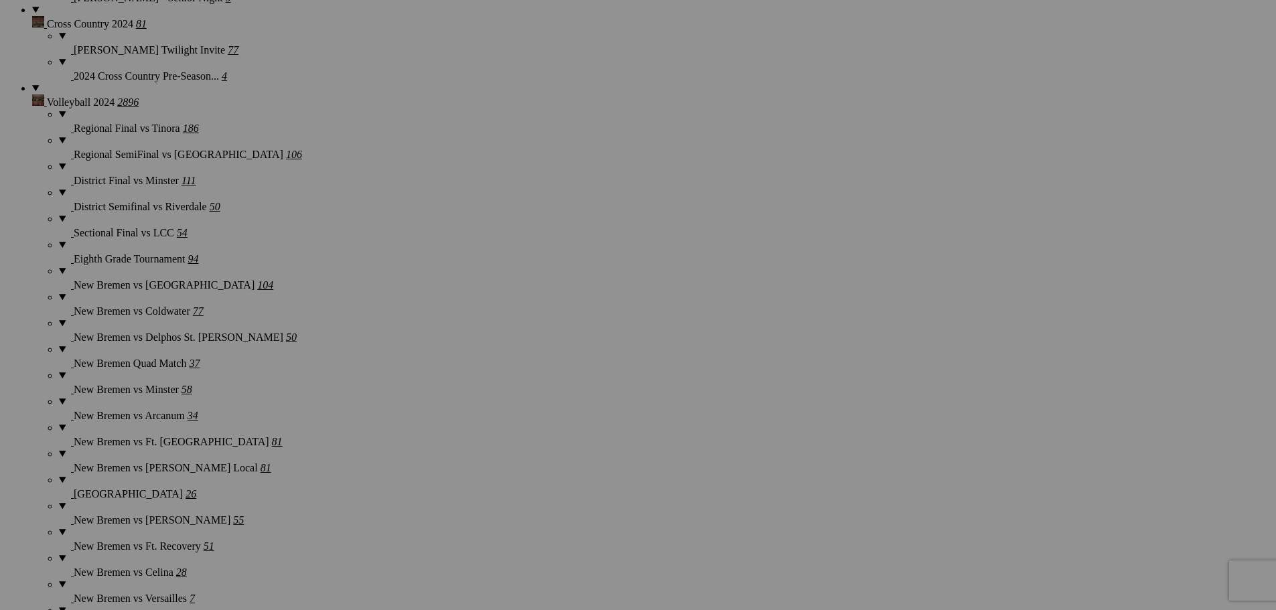
scroll to position [4281, 0]
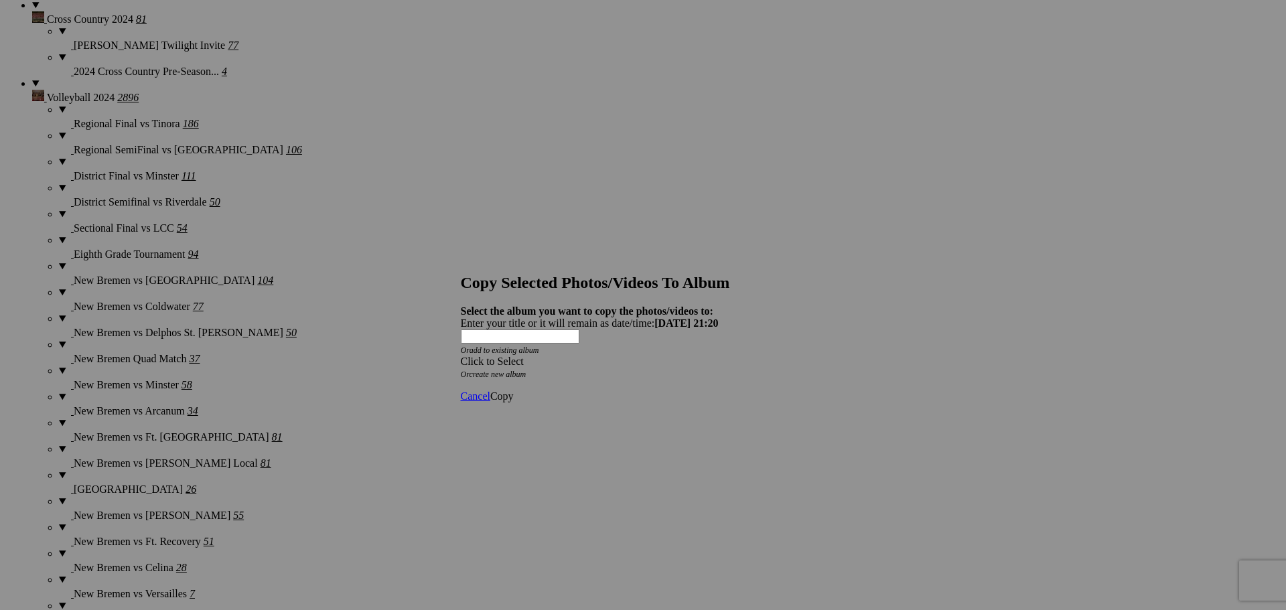
click at [461, 356] on span at bounding box center [461, 361] width 0 height 11
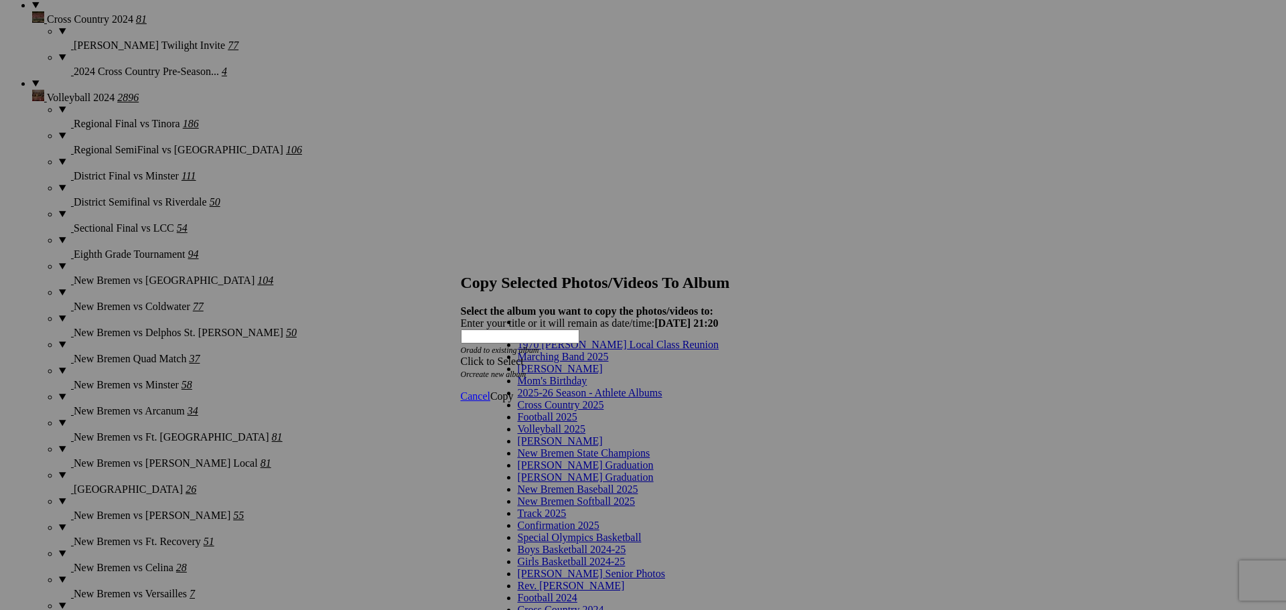
click at [605, 398] on span "2025-26 Season - Athlete Albums" at bounding box center [590, 392] width 145 height 11
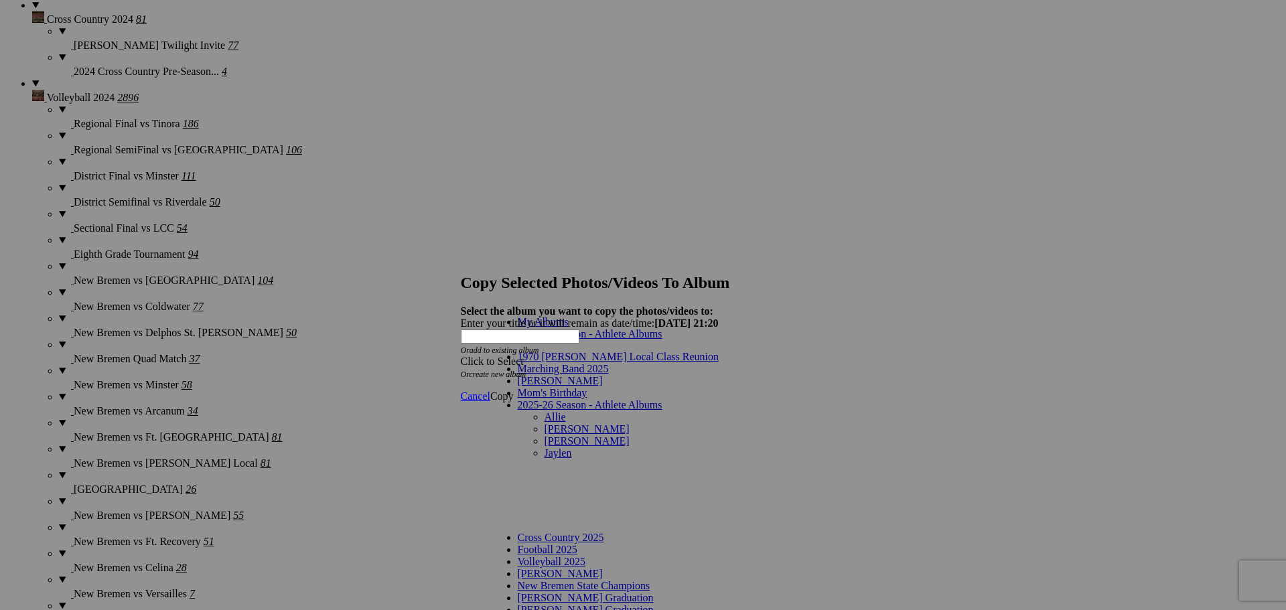
click at [544, 411] on link "Allie" at bounding box center [554, 416] width 21 height 11
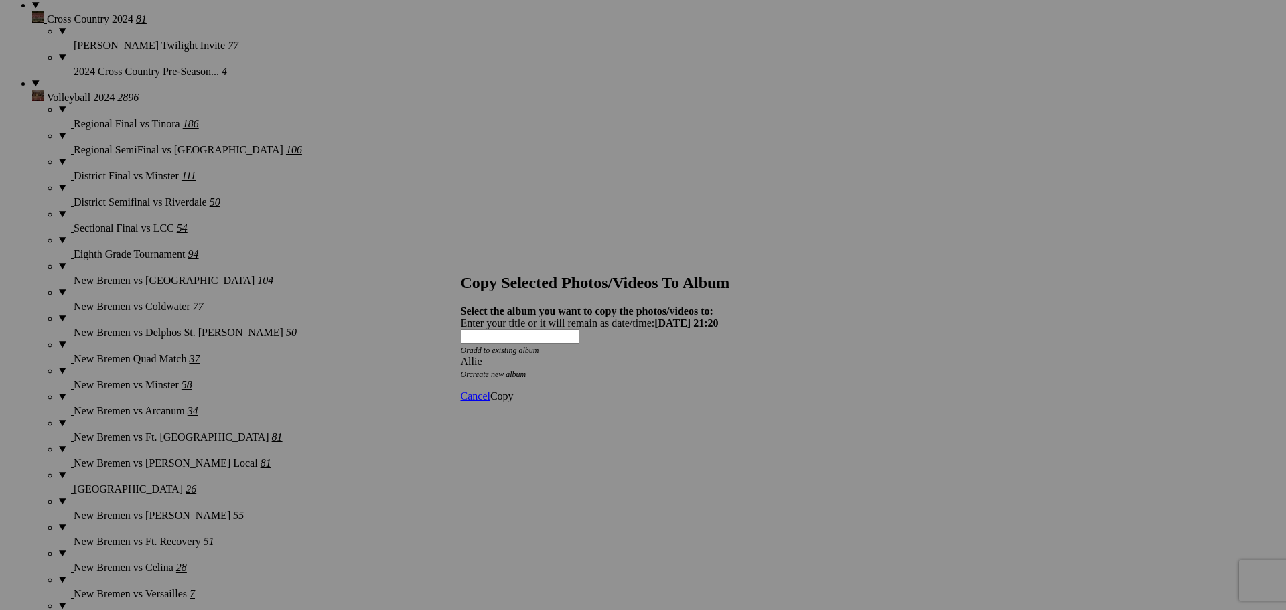
click at [514, 390] on span "Copy" at bounding box center [501, 395] width 23 height 11
click at [504, 354] on span "Ok" at bounding box center [496, 347] width 13 height 11
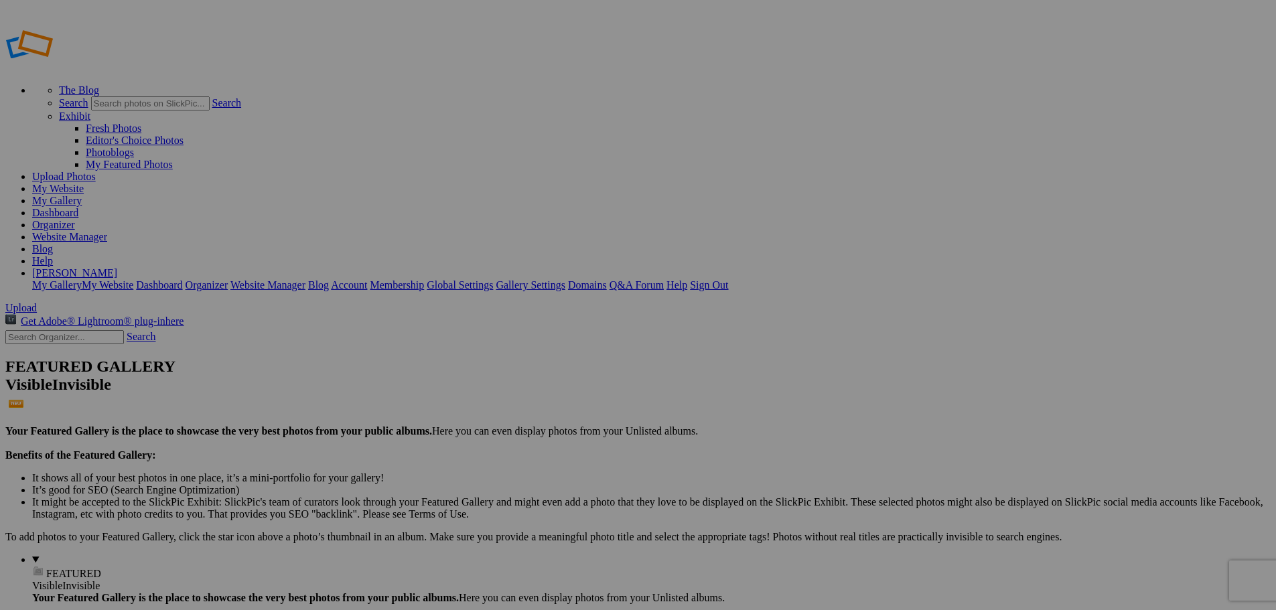
type input "Allie"
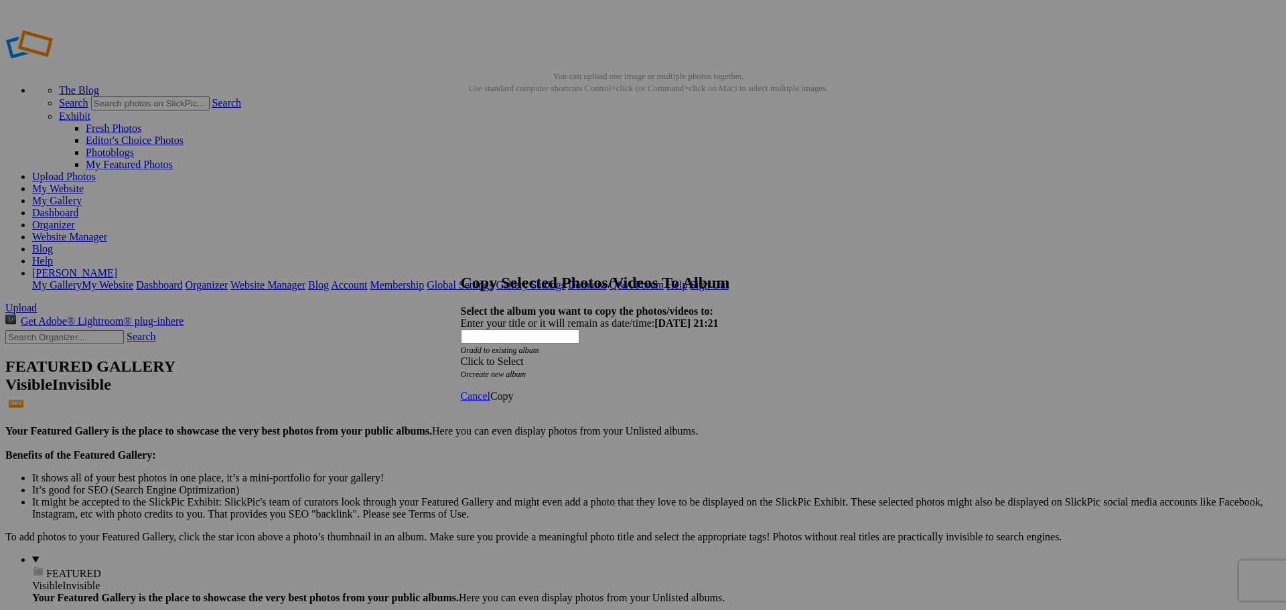
click at [699, 356] on div "Click to Select" at bounding box center [638, 362] width 355 height 12
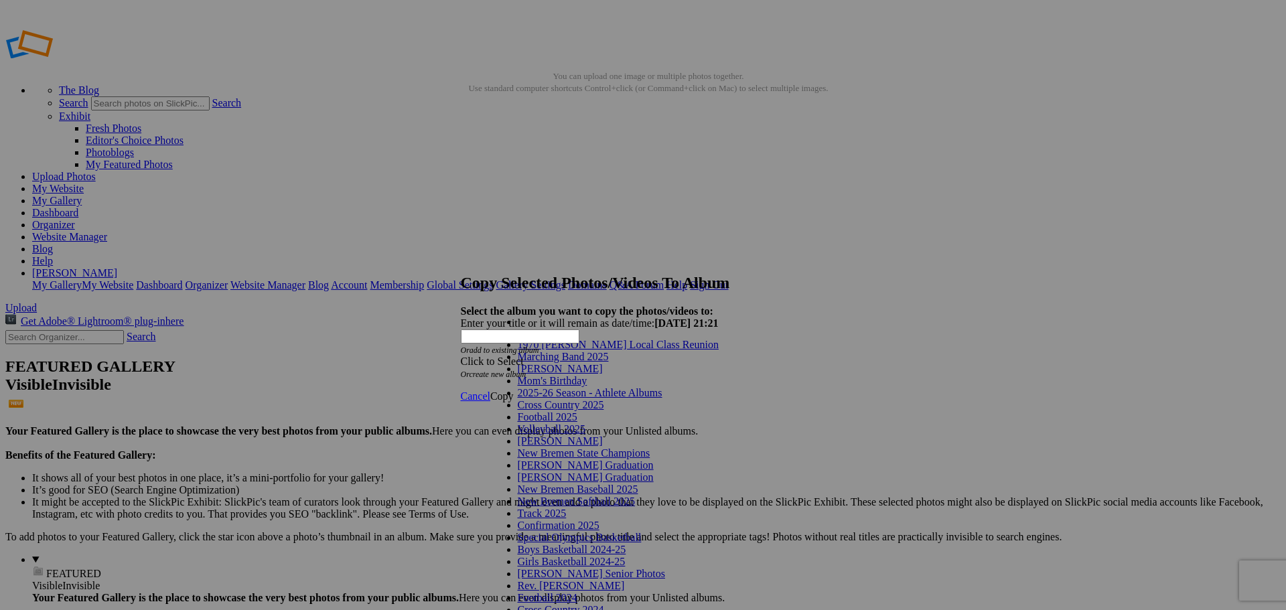
scroll to position [67, 0]
click at [569, 423] on link "Volleyball 2025" at bounding box center [552, 428] width 68 height 11
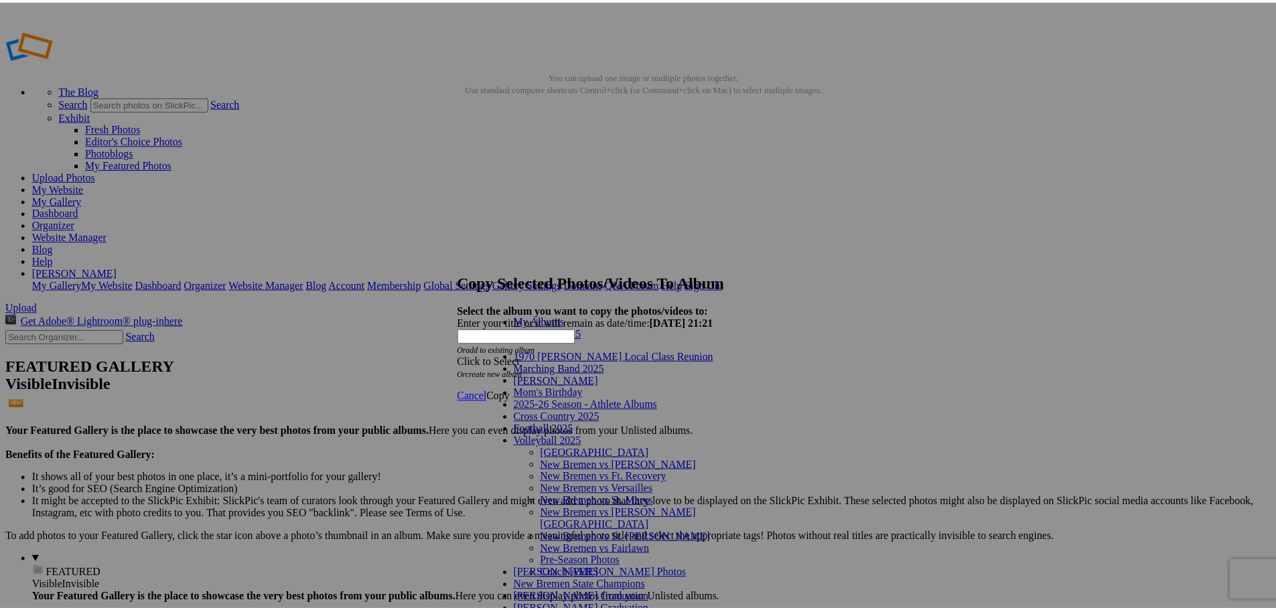
scroll to position [48, 0]
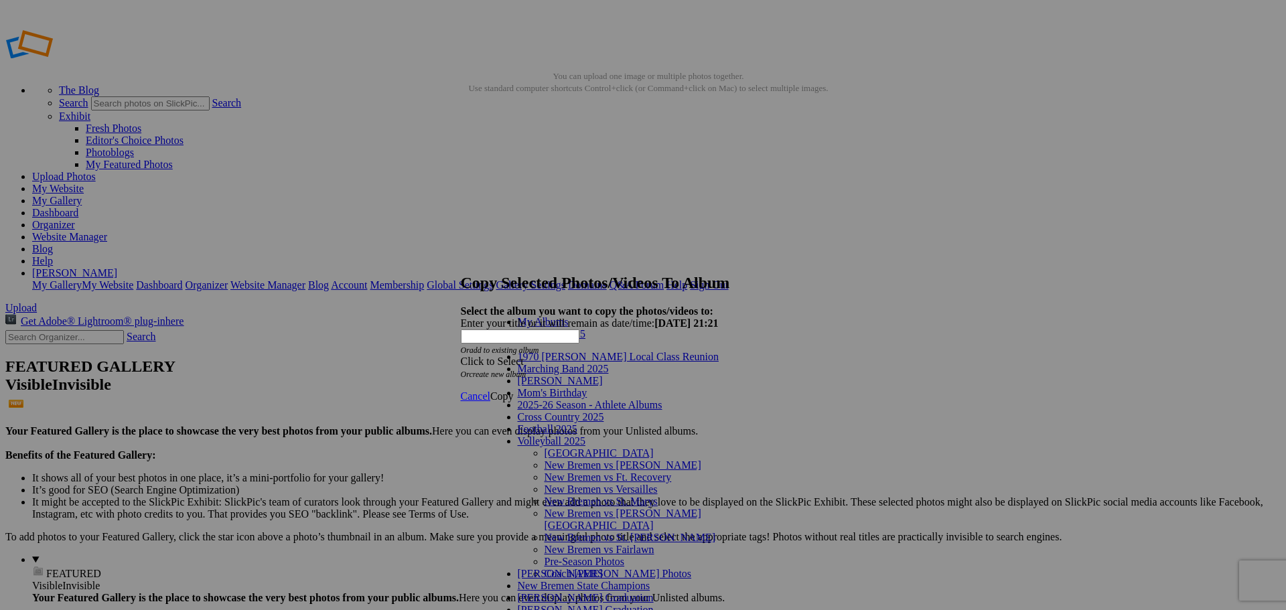
click at [566, 568] on link "Coach [PERSON_NAME] Photos" at bounding box center [617, 573] width 147 height 11
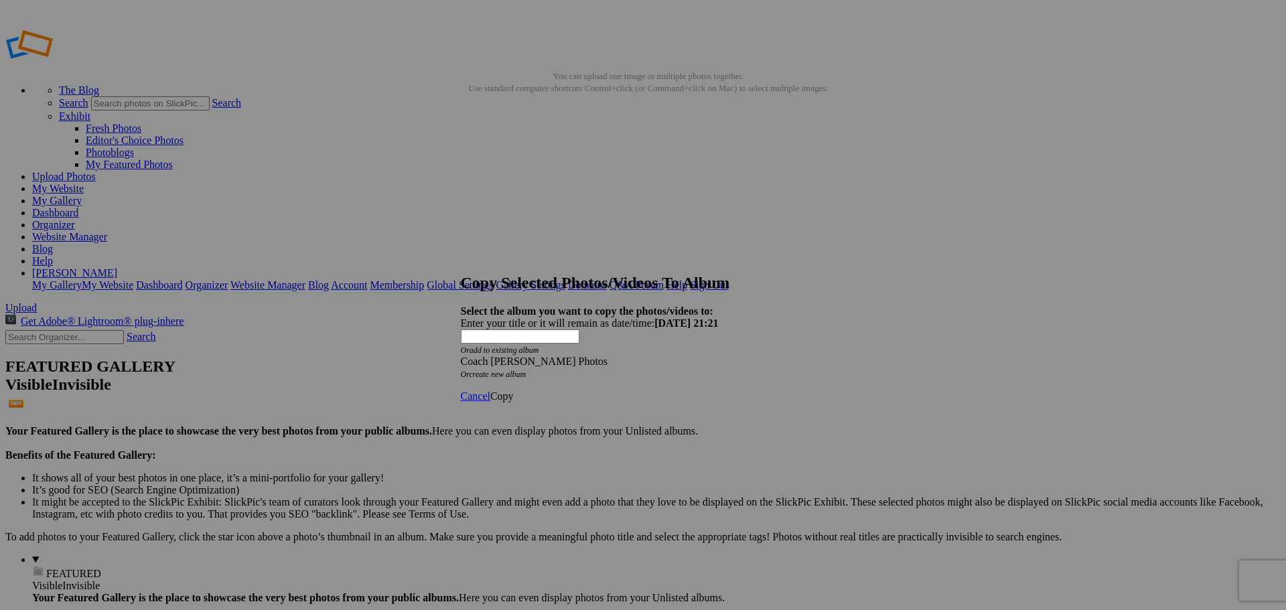
click at [514, 390] on span "Copy" at bounding box center [501, 395] width 23 height 11
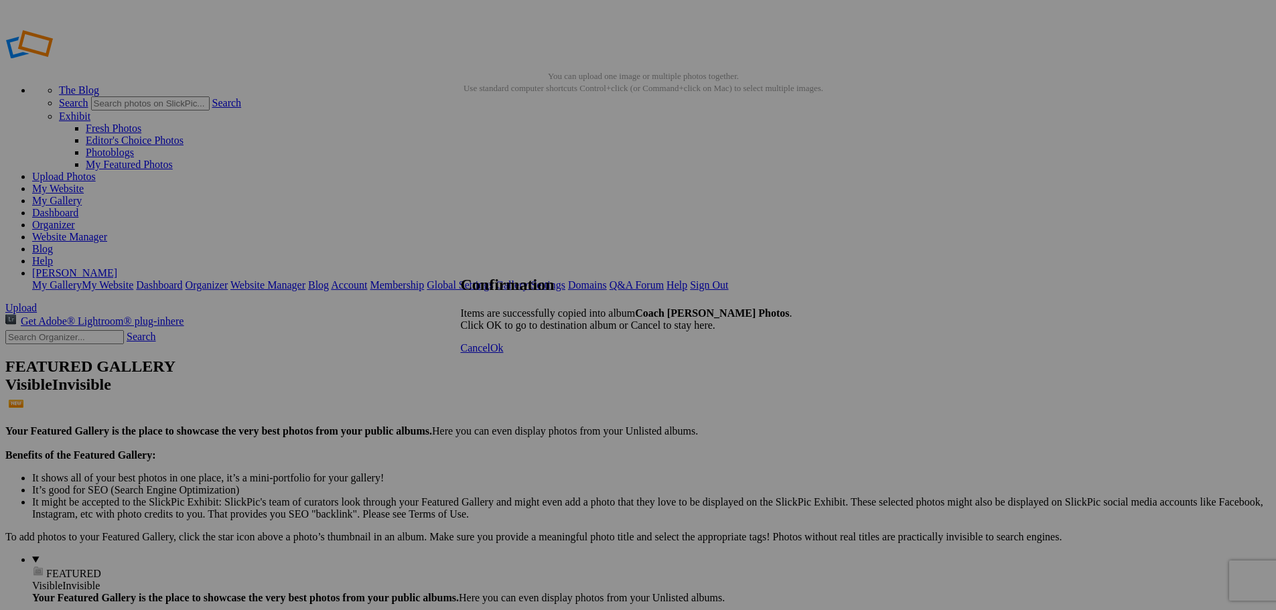
click at [504, 354] on span "Ok" at bounding box center [496, 347] width 13 height 11
type input "Coach [PERSON_NAME] Photos"
type input "Volleyball 2025"
click at [107, 231] on link "Website Manager" at bounding box center [69, 236] width 75 height 11
